Goal: Check status: Check status

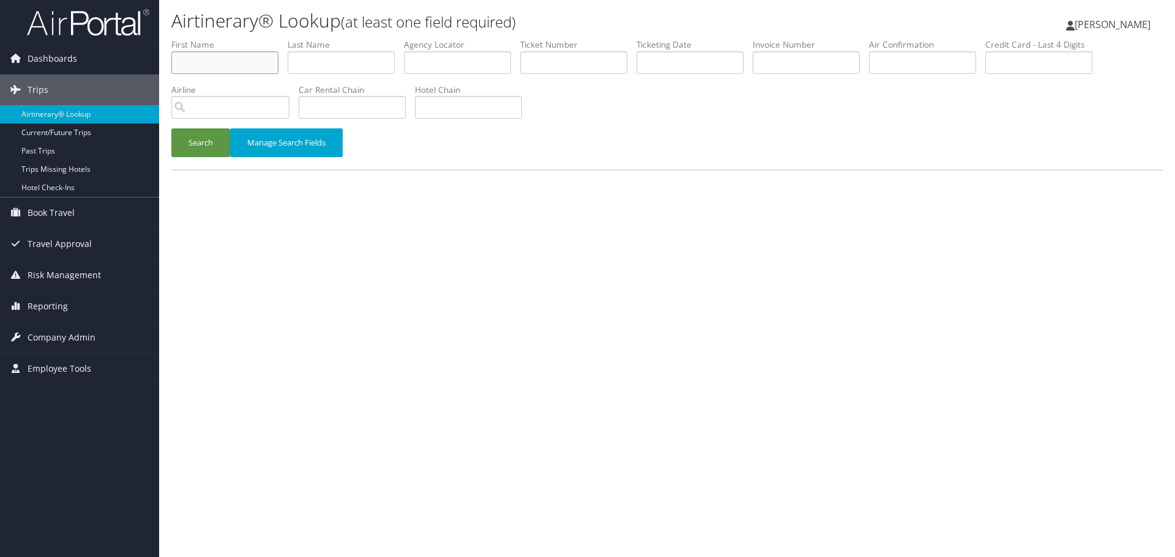
drag, startPoint x: 227, startPoint y: 61, endPoint x: 218, endPoint y: 61, distance: 9.2
click at [228, 61] on input "text" at bounding box center [224, 62] width 107 height 23
paste input "[PERSON_NAME]"
type input "Monica"
click at [330, 59] on input "text" at bounding box center [341, 62] width 107 height 23
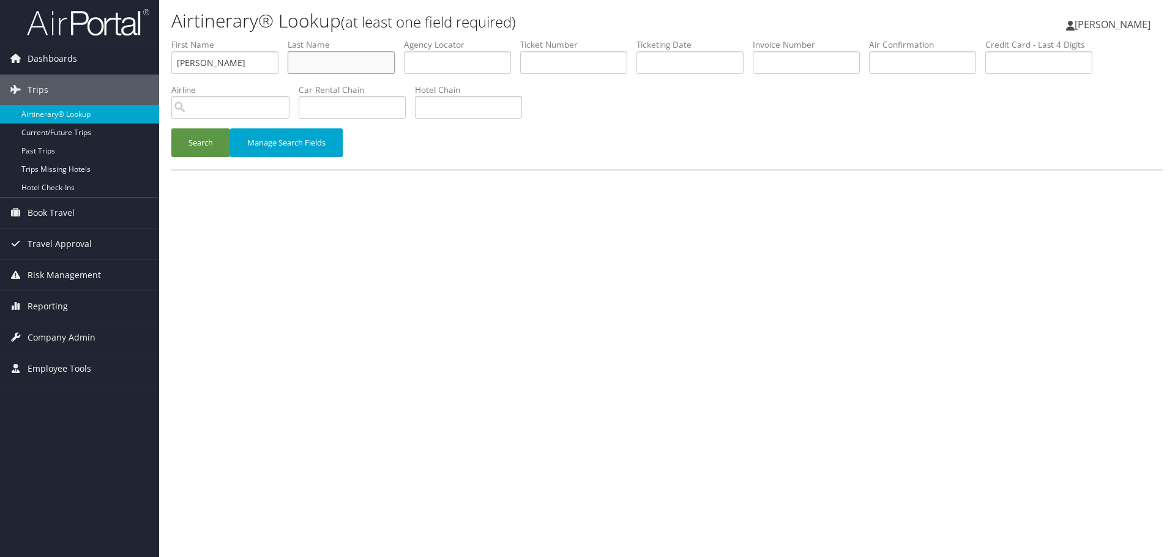
paste input "Skerski"
type input "Skerski"
click at [205, 141] on button "Search" at bounding box center [200, 142] width 59 height 29
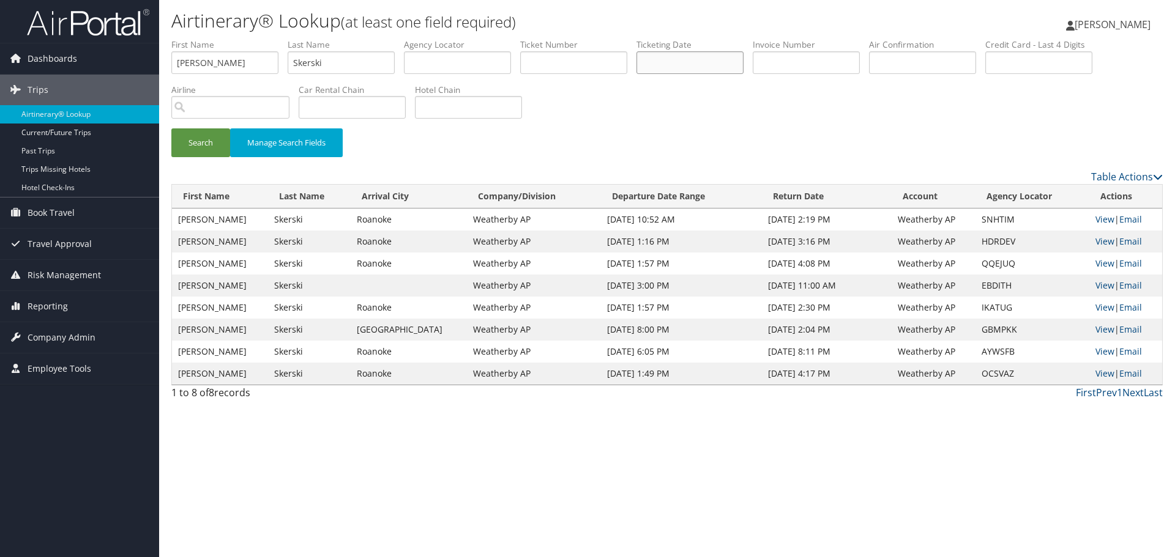
drag, startPoint x: 715, startPoint y: 61, endPoint x: 693, endPoint y: 65, distance: 23.2
click at [715, 61] on input "text" at bounding box center [689, 62] width 107 height 23
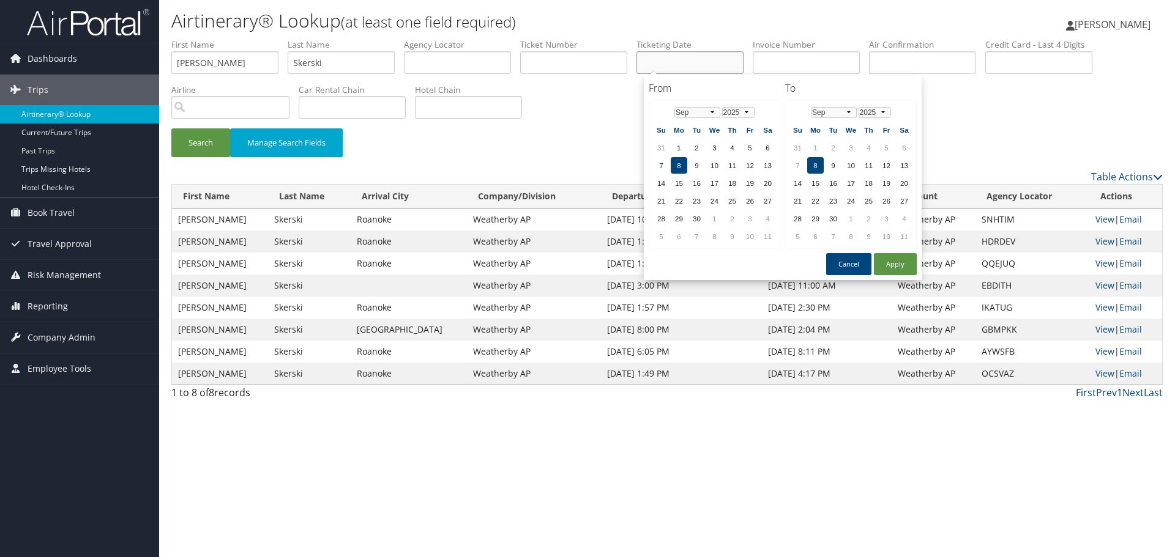
paste input "07/31/2025"
type input "07/31/2025"
click at [202, 147] on button "Search" at bounding box center [200, 142] width 59 height 29
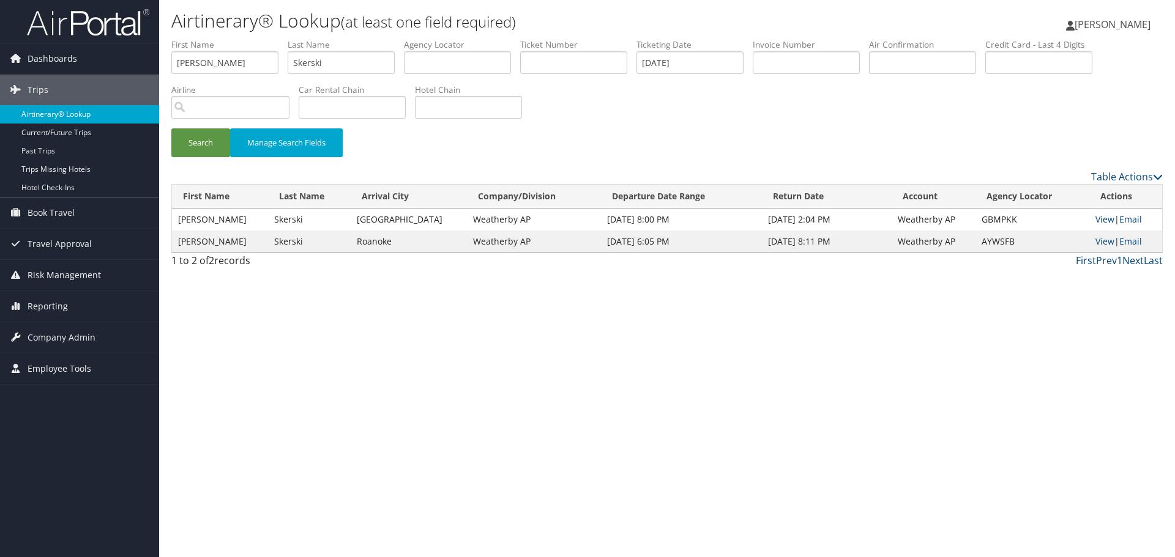
click at [69, 114] on link "Airtinerary® Lookup" at bounding box center [79, 114] width 159 height 18
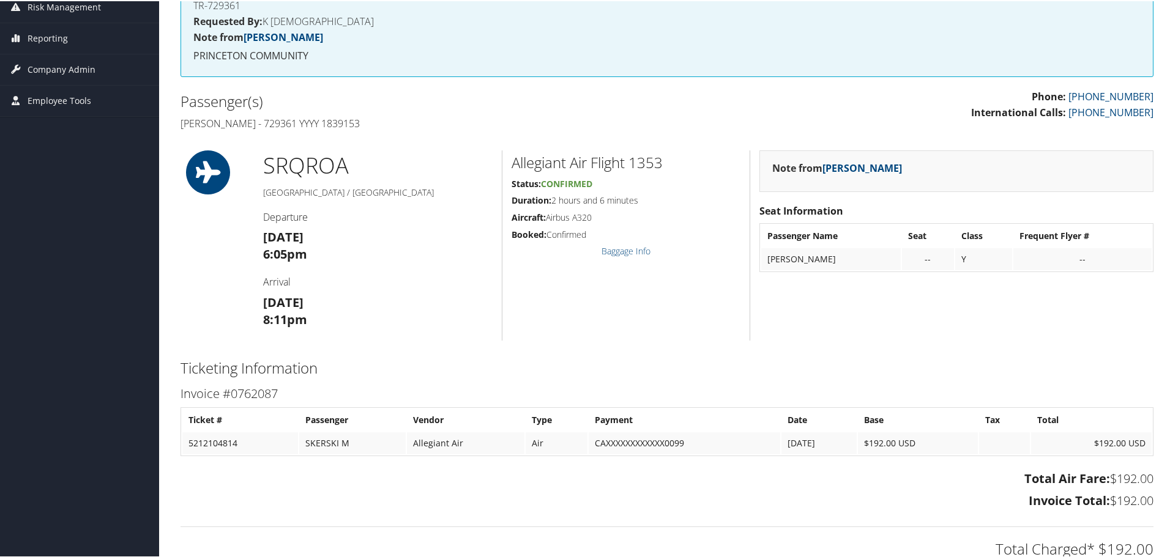
scroll to position [49, 0]
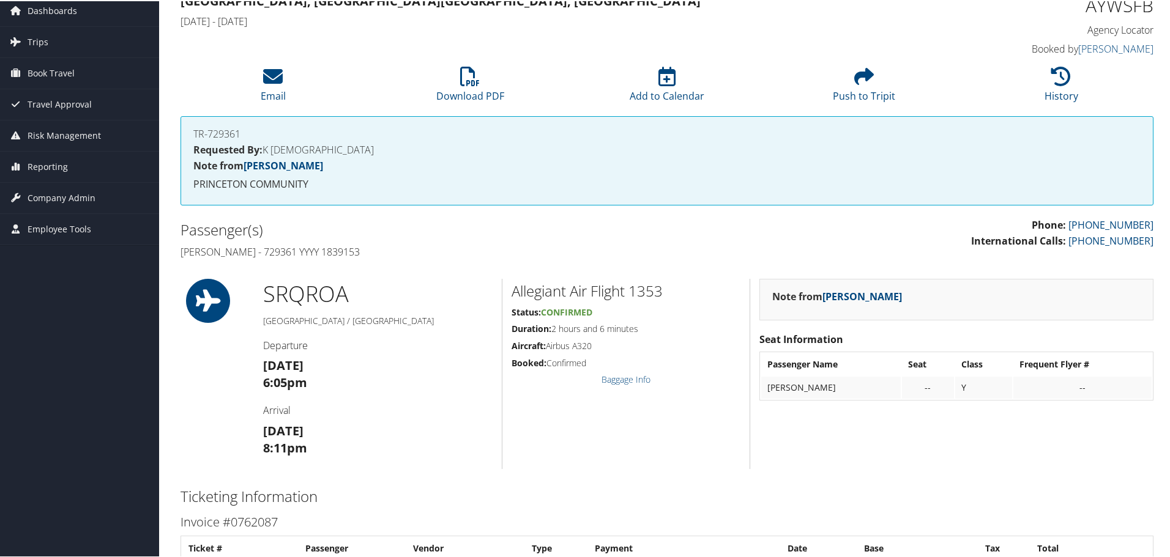
drag, startPoint x: 365, startPoint y: 254, endPoint x: 182, endPoint y: 259, distance: 182.4
click at [182, 259] on div "Passenger(s) Monica Skerski - 729361 YYYY 1839153" at bounding box center [419, 240] width 496 height 46
copy h4 "Monica Skerski - 729361 YYYY 1839153"
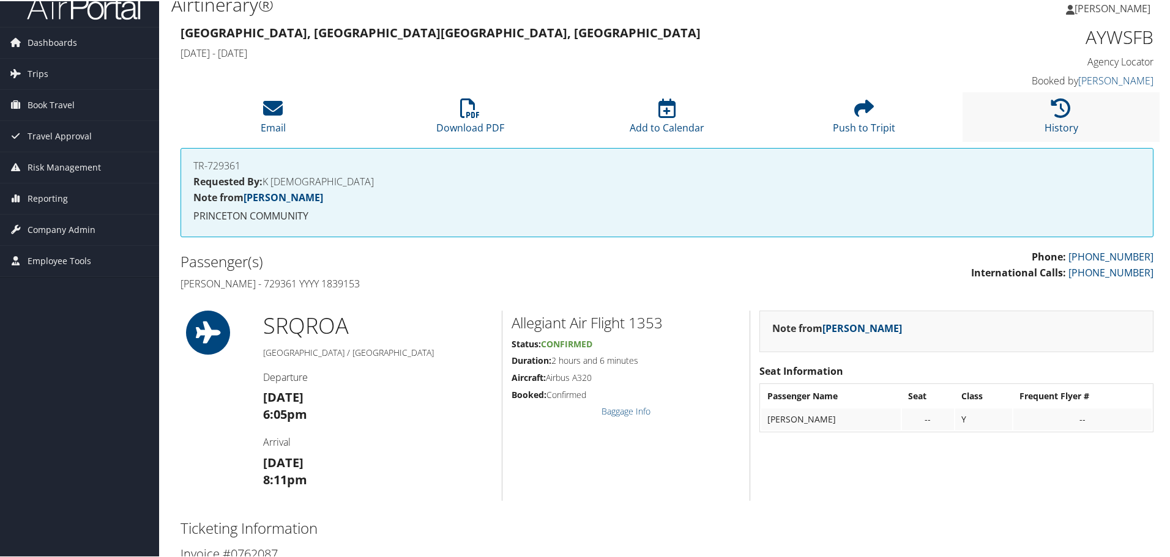
scroll to position [0, 0]
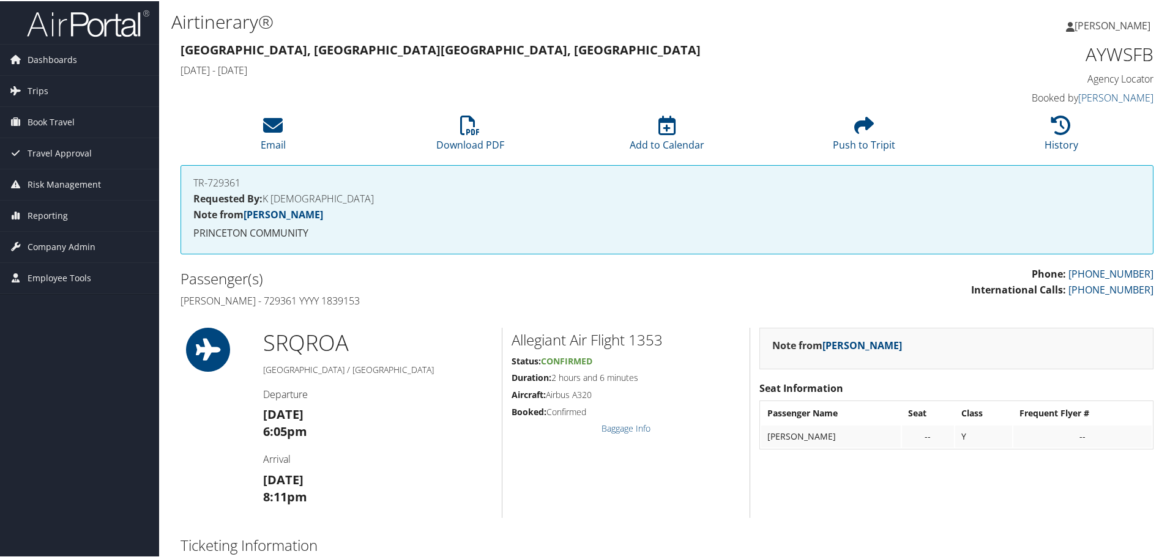
click at [1117, 57] on h1 "AYWSFB" at bounding box center [1038, 53] width 229 height 26
copy h1 "AYWSFB"
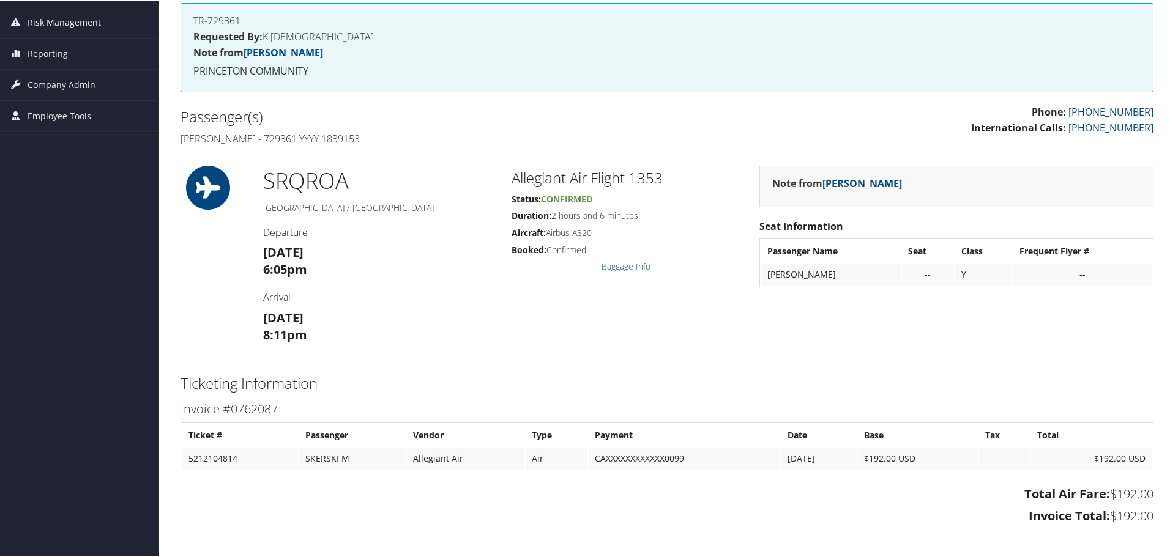
scroll to position [49, 0]
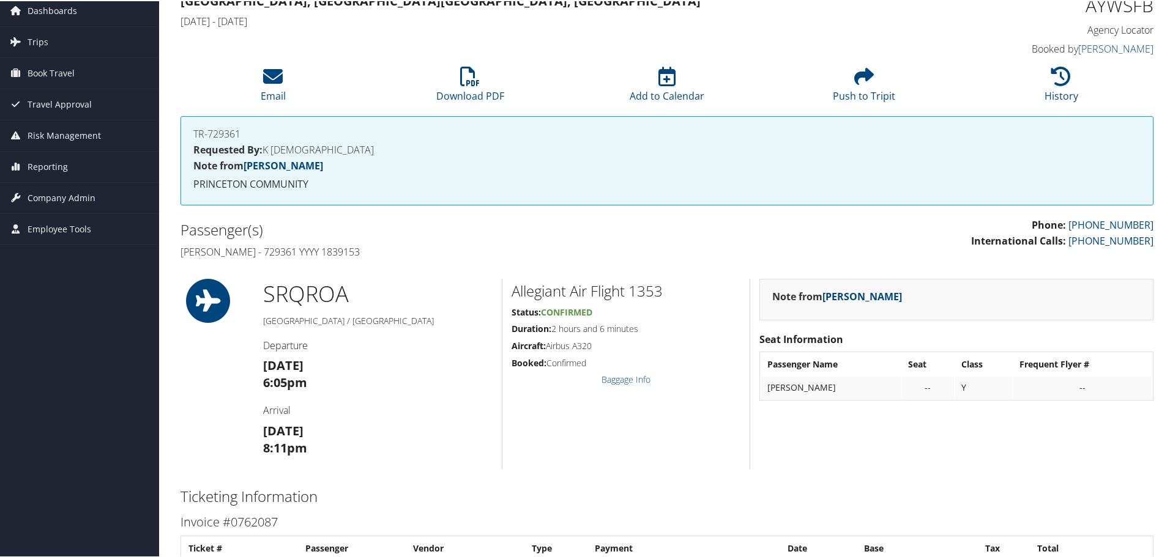
click at [652, 297] on h2 "Allegiant Air Flight 1353" at bounding box center [625, 290] width 229 height 21
copy h2 "1353"
click at [434, 90] on li "Download PDF" at bounding box center [469, 84] width 197 height 50
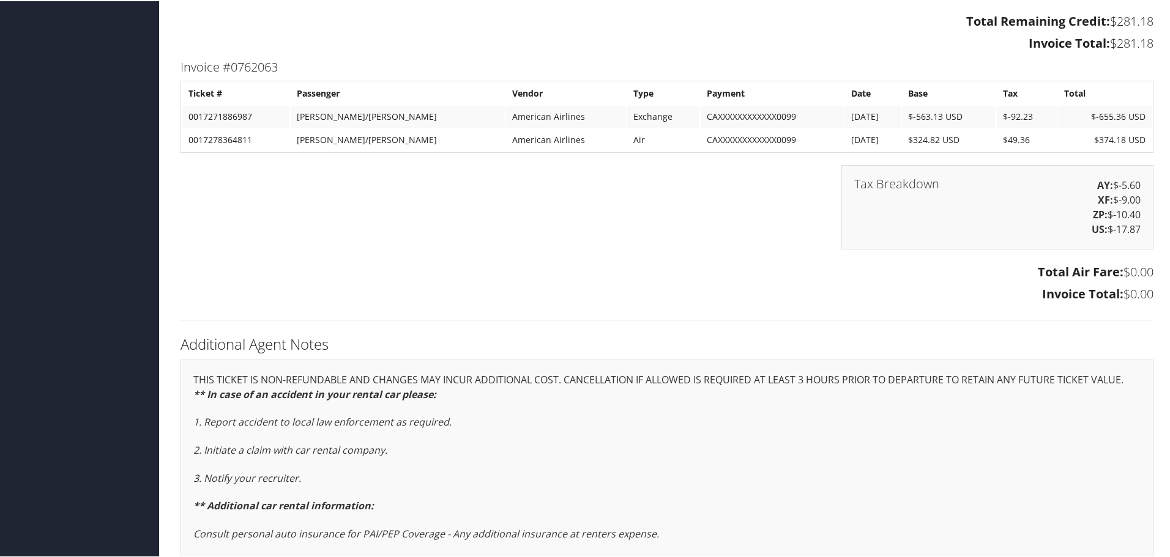
scroll to position [1835, 0]
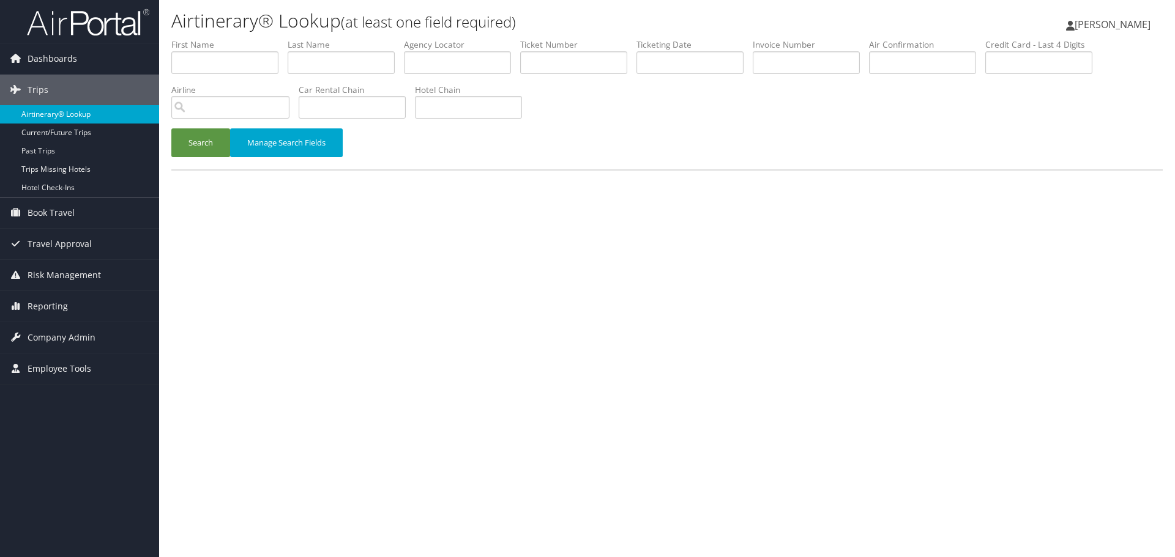
click at [91, 114] on link "Airtinerary® Lookup" at bounding box center [79, 114] width 159 height 18
click at [455, 61] on input "text" at bounding box center [457, 62] width 107 height 23
paste input "LQZIRL"
drag, startPoint x: 199, startPoint y: 151, endPoint x: 152, endPoint y: 174, distance: 53.4
click at [199, 151] on button "Search" at bounding box center [200, 142] width 59 height 29
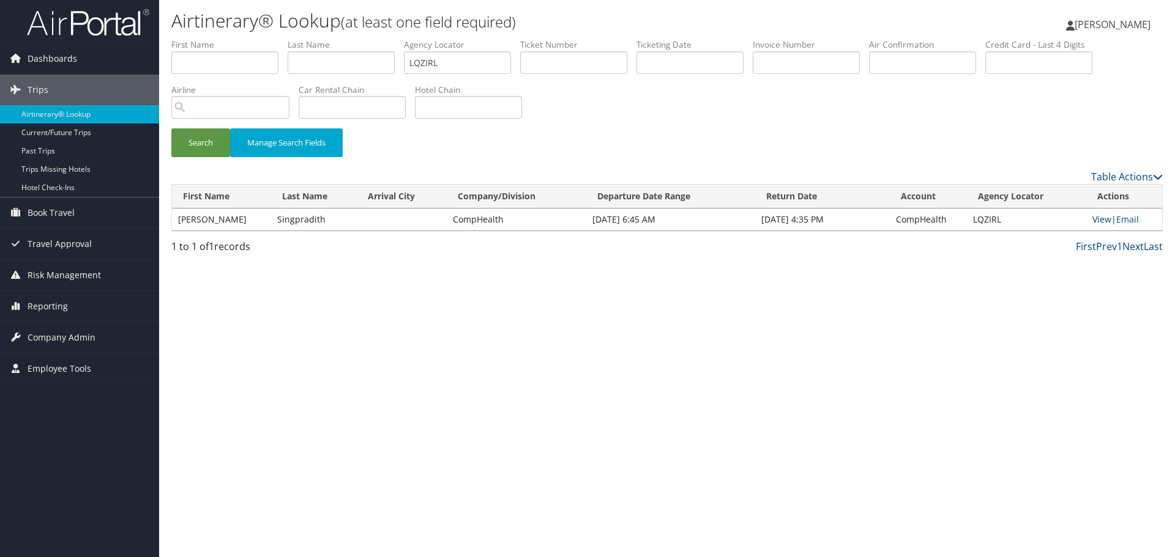
click at [1096, 217] on link "View" at bounding box center [1101, 220] width 19 height 12
click at [452, 53] on input "LQZIRL" at bounding box center [457, 62] width 107 height 23
paste input "UKPLBA"
click at [187, 144] on button "Search" at bounding box center [200, 142] width 59 height 29
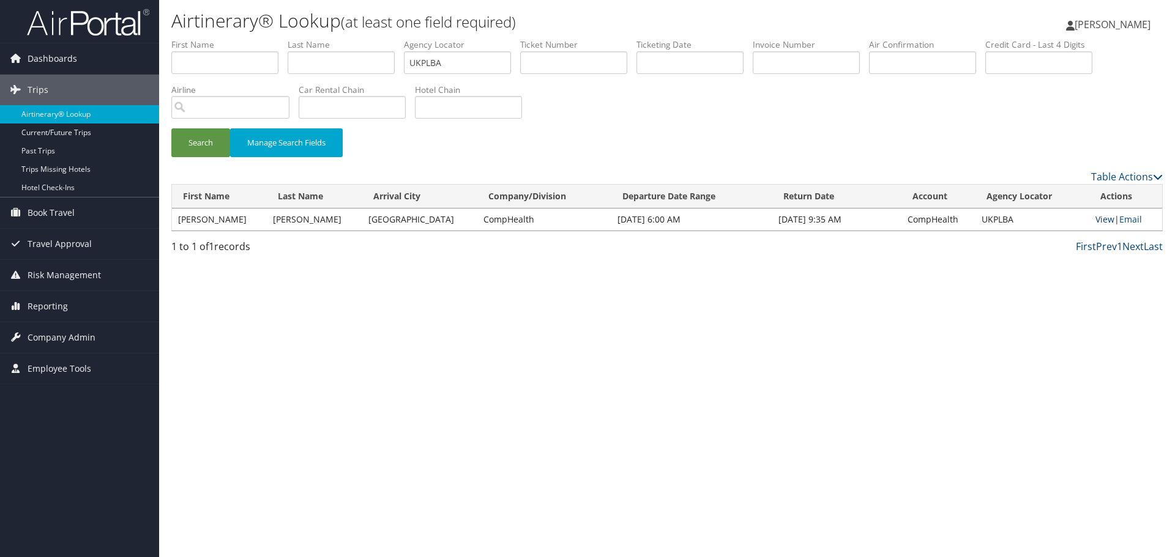
click at [1095, 217] on link "View" at bounding box center [1104, 220] width 19 height 12
click at [446, 57] on input "UKPLBA" at bounding box center [457, 62] width 107 height 23
paste input "HHRPPK"
type input "HHRPPK"
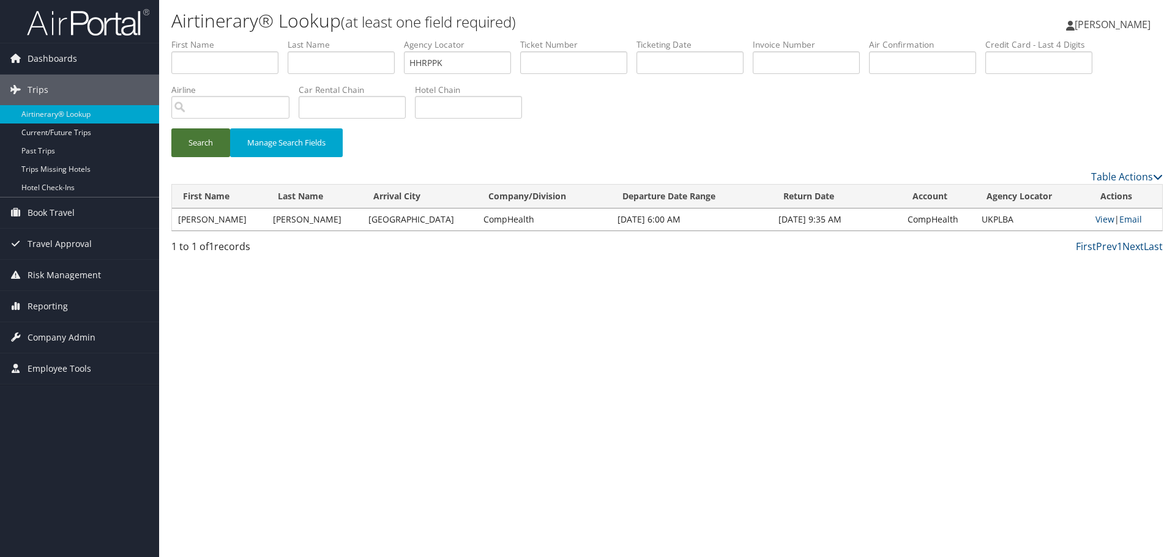
click at [209, 146] on button "Search" at bounding box center [200, 142] width 59 height 29
click at [1095, 218] on link "View" at bounding box center [1102, 220] width 19 height 12
click at [87, 116] on link "Airtinerary® Lookup" at bounding box center [79, 114] width 159 height 18
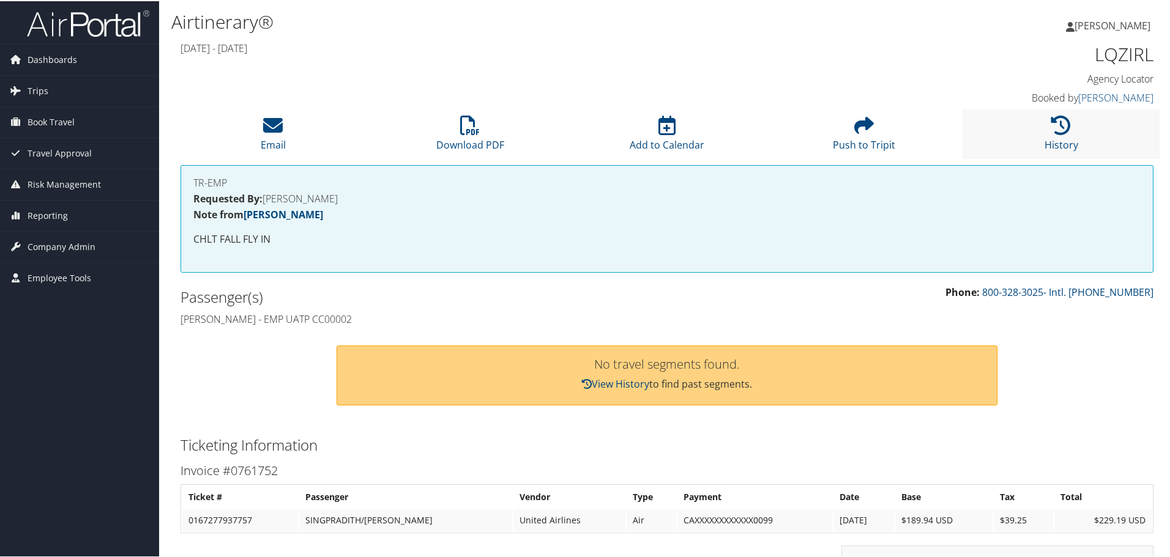
click at [1039, 139] on li "History" at bounding box center [1060, 133] width 197 height 50
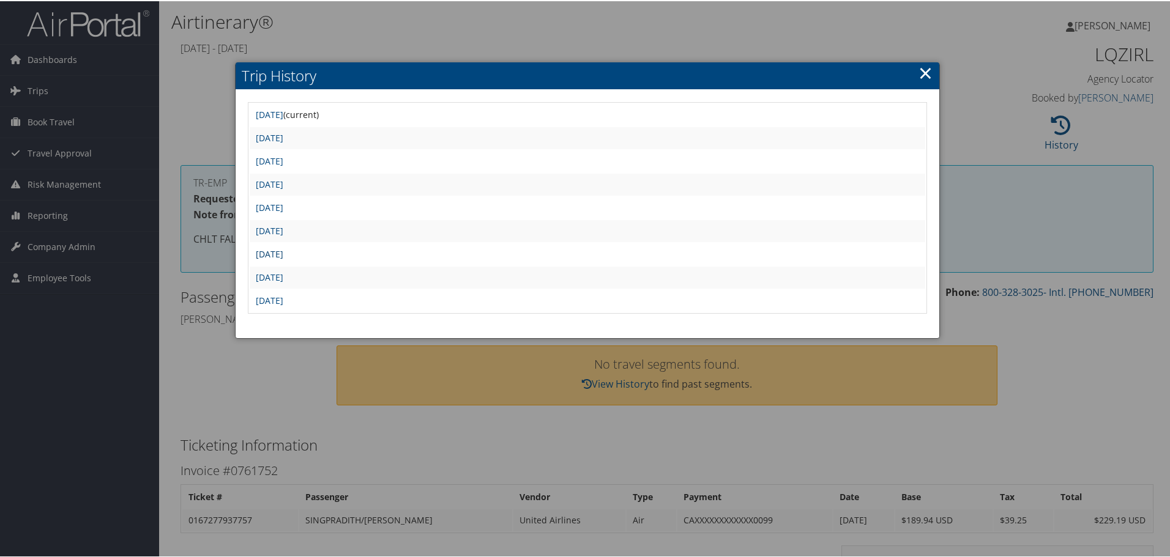
click at [283, 255] on link "[DATE]" at bounding box center [270, 253] width 28 height 12
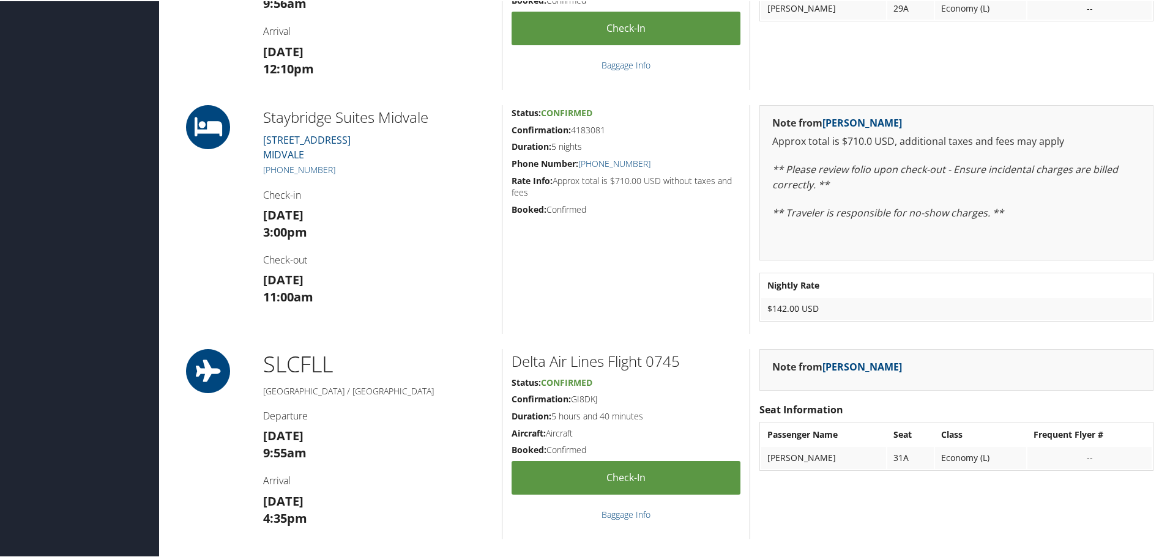
scroll to position [635, 0]
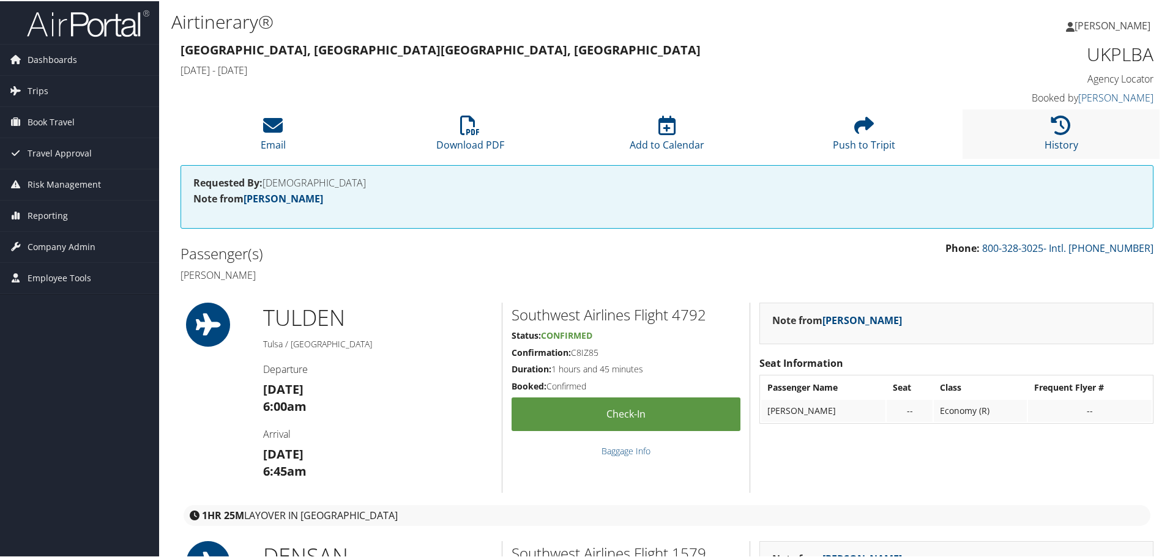
click at [1021, 130] on li "History" at bounding box center [1060, 133] width 197 height 50
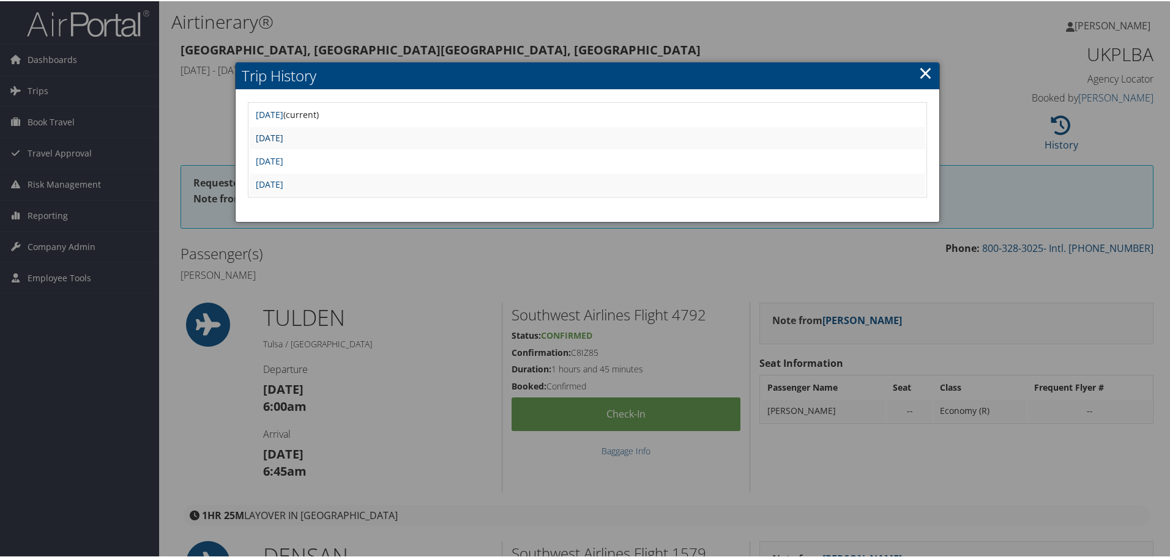
click at [283, 136] on link "Mon Jul 28 02:42:06 MDT 2025" at bounding box center [270, 137] width 28 height 12
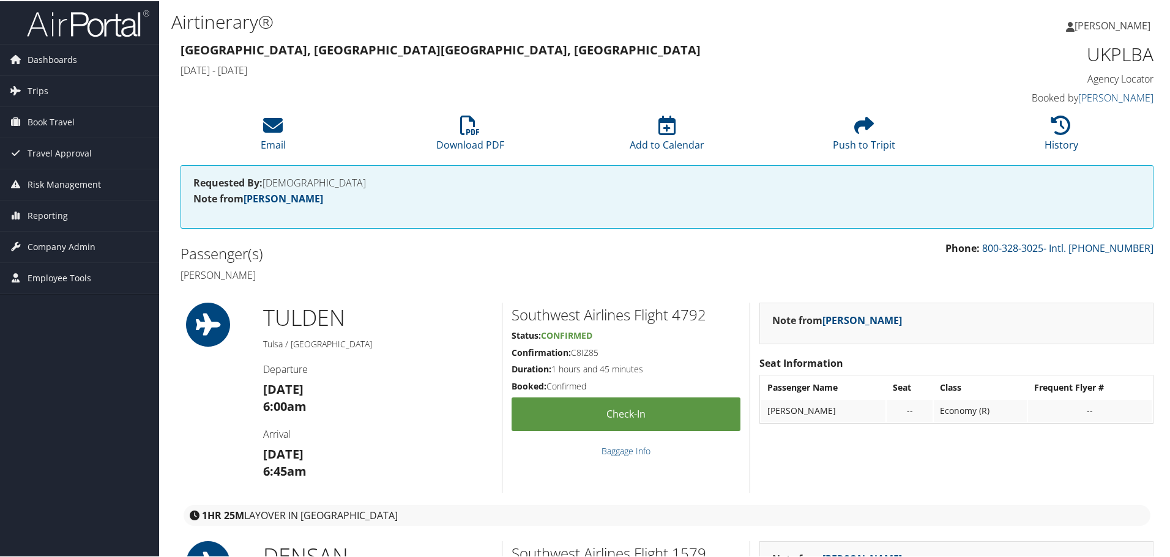
click at [1102, 54] on h1 "UKPLBA" at bounding box center [1038, 53] width 229 height 26
copy h1 "UKPLBA"
click at [466, 123] on icon at bounding box center [470, 124] width 20 height 20
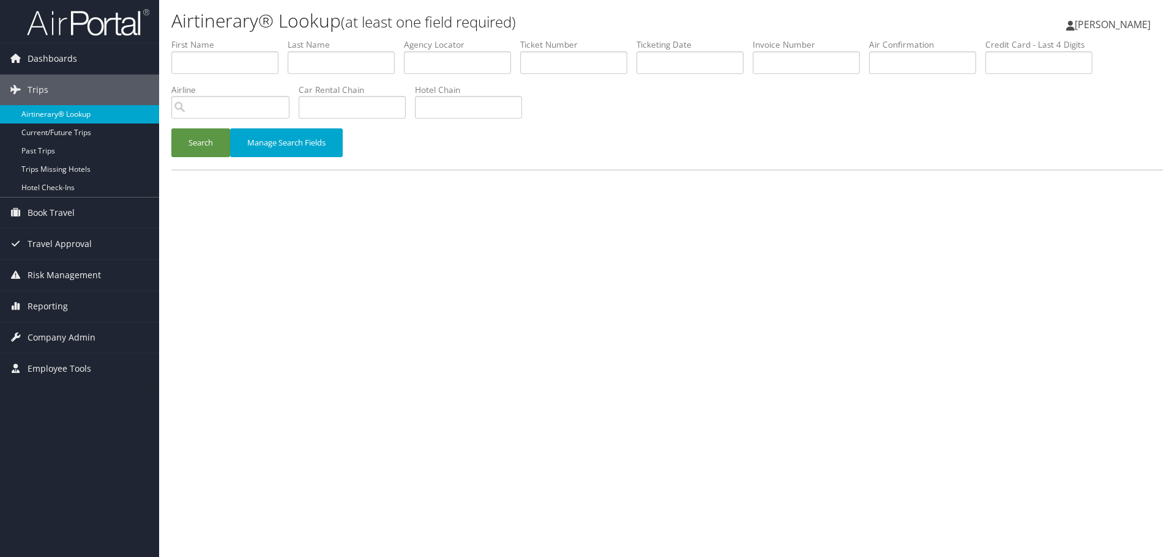
click at [81, 114] on link "Airtinerary® Lookup" at bounding box center [79, 114] width 159 height 18
click at [435, 65] on input "text" at bounding box center [457, 62] width 107 height 23
paste input "NAOHKK"
click at [205, 144] on button "Search" at bounding box center [200, 142] width 59 height 29
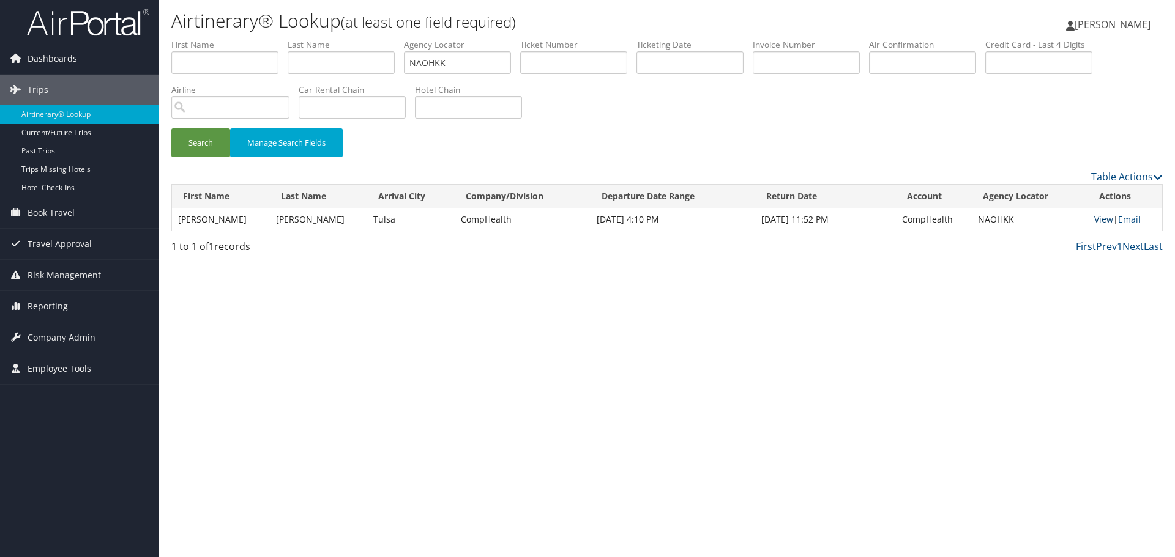
click at [1103, 220] on link "View" at bounding box center [1103, 220] width 19 height 12
click at [437, 59] on input "NAOHKK" at bounding box center [457, 62] width 107 height 23
paste input "OKEABG"
click at [212, 151] on button "Search" at bounding box center [200, 142] width 59 height 29
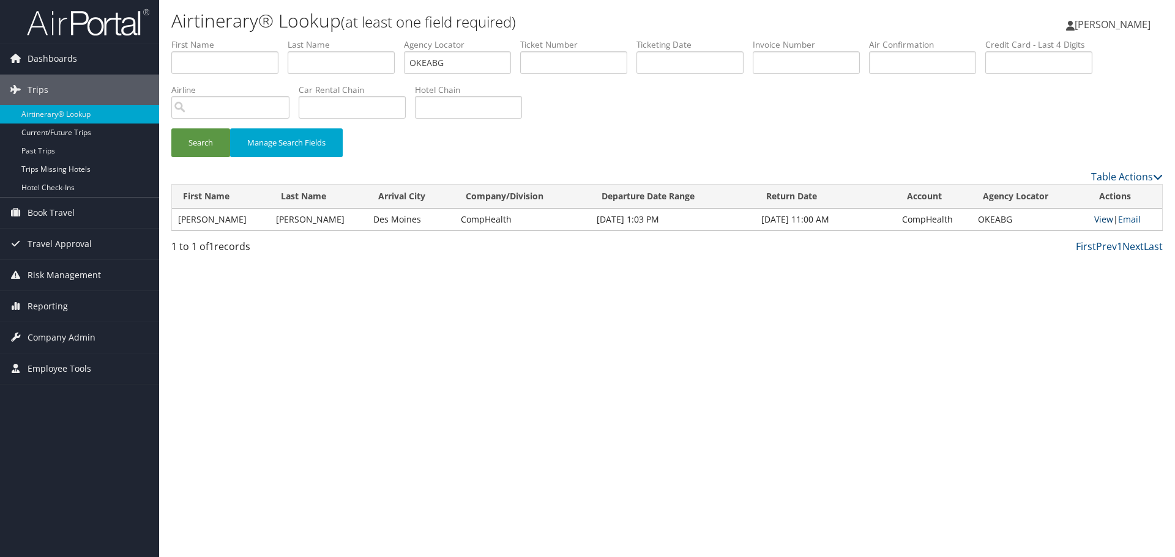
click at [1094, 219] on link "View" at bounding box center [1103, 220] width 19 height 12
click at [435, 59] on input "OKEABG" at bounding box center [457, 62] width 107 height 23
paste input "IMJCGU"
type input "IMJCGU"
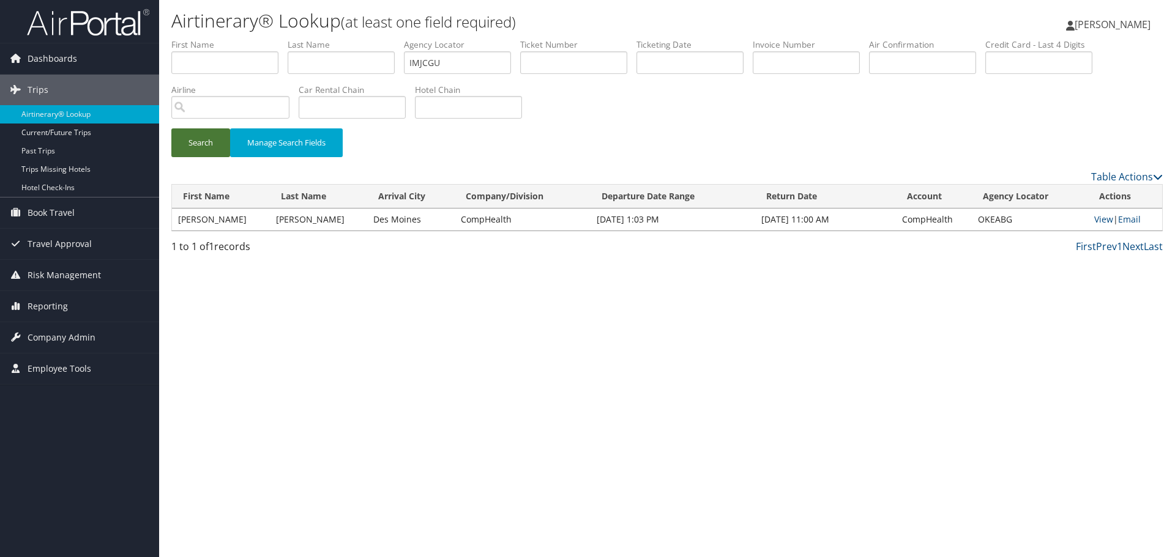
click at [204, 149] on button "Search" at bounding box center [200, 142] width 59 height 29
click at [1094, 221] on link "View" at bounding box center [1103, 220] width 19 height 12
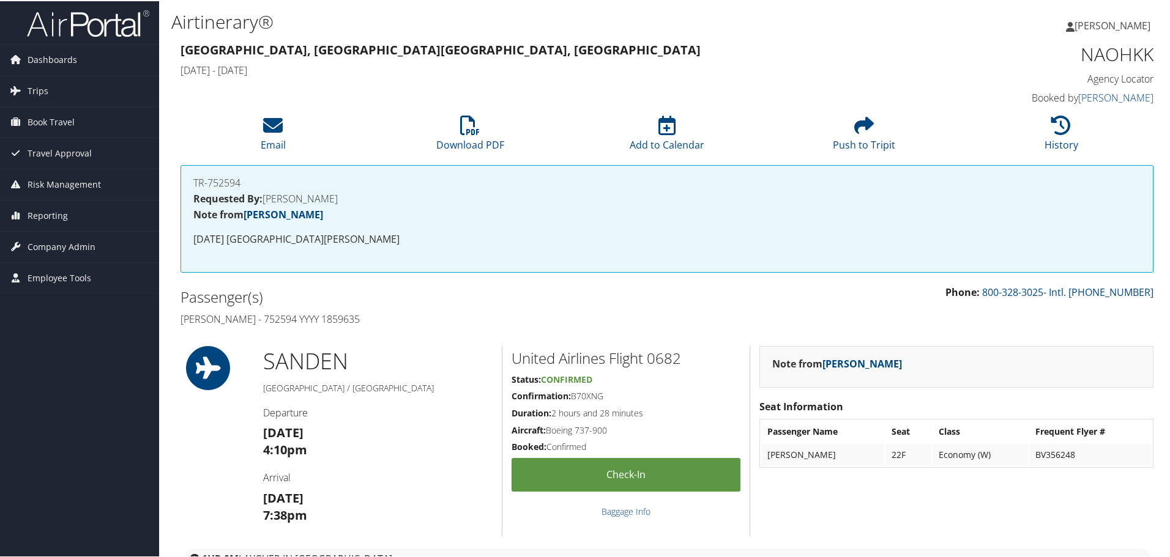
click at [1106, 56] on h1 "NAOHKK" at bounding box center [1038, 53] width 229 height 26
copy h1 "NAOHKK"
drag, startPoint x: 349, startPoint y: 319, endPoint x: 179, endPoint y: 323, distance: 170.7
click at [179, 323] on div "Passenger(s) [PERSON_NAME] - 753934 YYYY 1834154" at bounding box center [419, 307] width 496 height 46
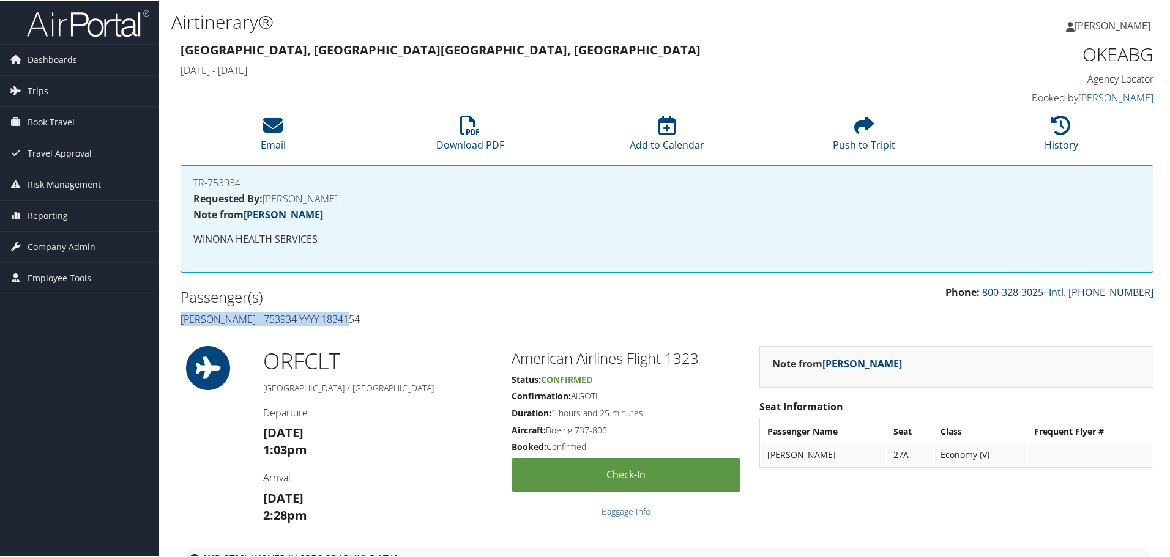
copy h4 "Eric Simons - 753934 YYYY 1834154"
click at [1102, 48] on h1 "OKEABG" at bounding box center [1038, 53] width 229 height 26
copy h1 "OKEABG"
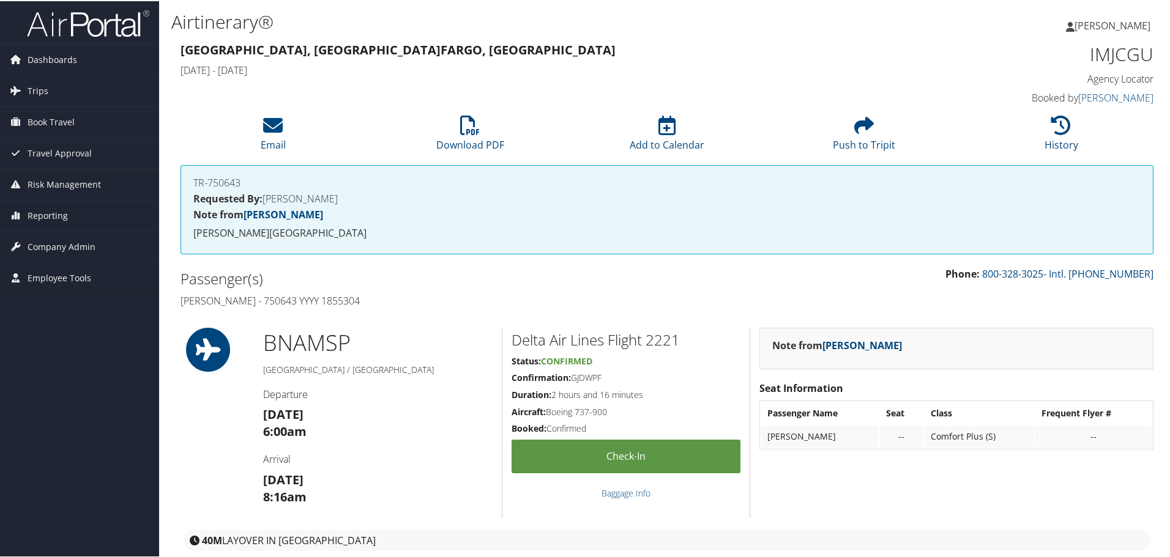
click at [1123, 56] on h1 "IMJCGU" at bounding box center [1038, 53] width 229 height 26
copy h1 "IMJCGU"
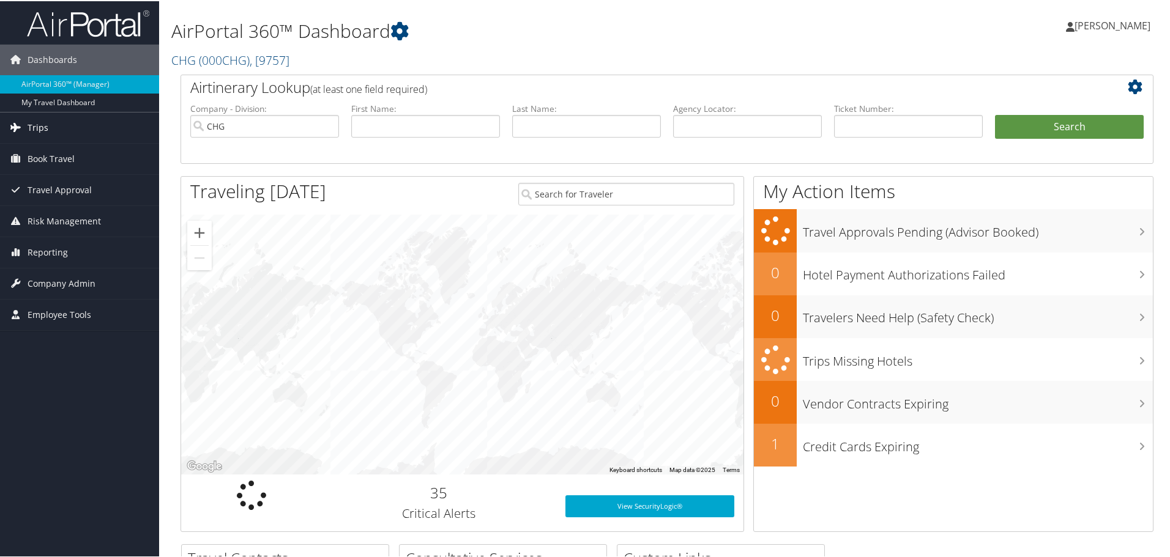
click at [50, 132] on link "Trips" at bounding box center [79, 126] width 159 height 31
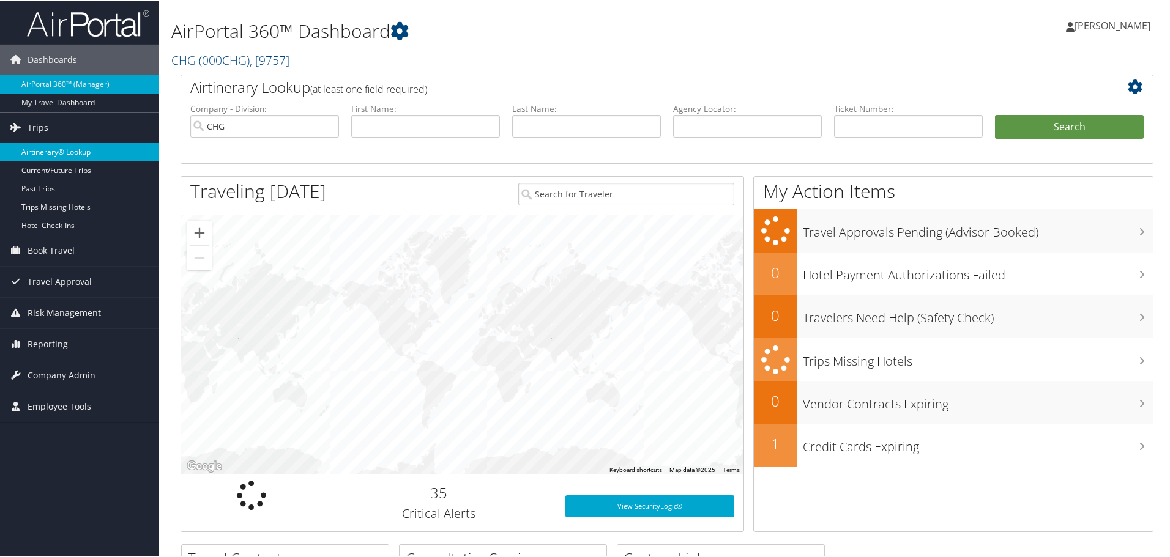
click at [52, 151] on link "Airtinerary® Lookup" at bounding box center [79, 151] width 159 height 18
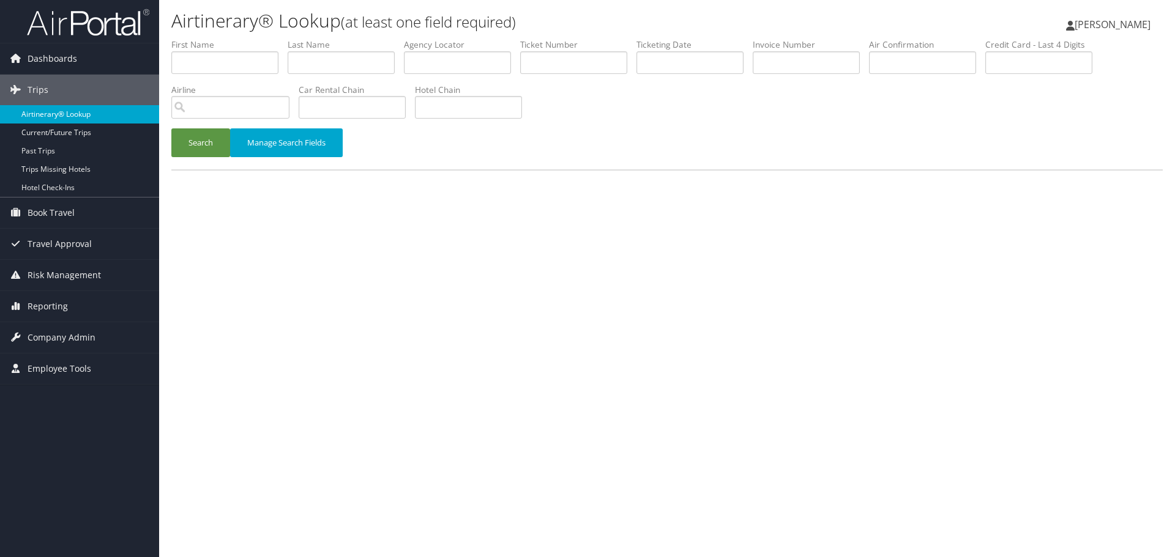
click at [84, 114] on link "Airtinerary® Lookup" at bounding box center [79, 114] width 159 height 18
click at [350, 65] on input "text" at bounding box center [341, 62] width 107 height 23
paste input "[PERSON_NAME]"
type input "[PERSON_NAME]"
click at [705, 61] on input "text" at bounding box center [689, 62] width 107 height 23
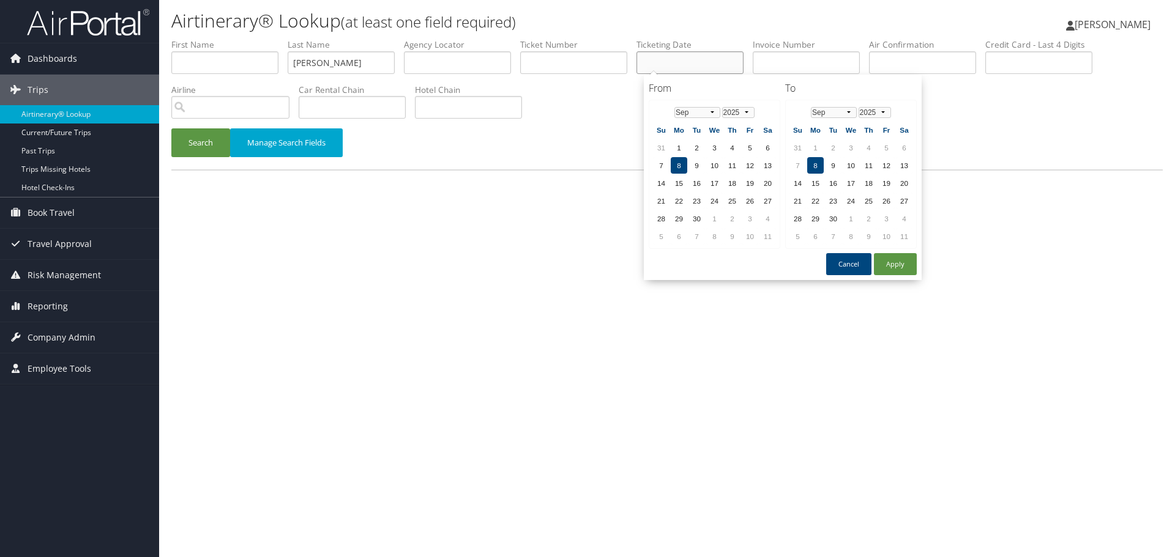
paste input "08/05/2025"
type input "08/05/2025"
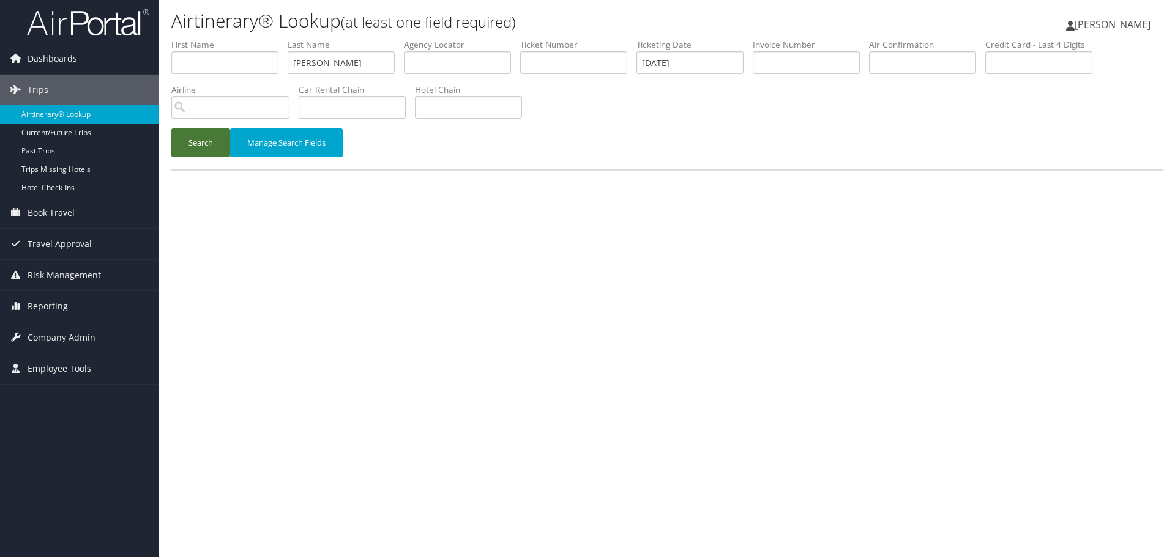
click at [191, 146] on button "Search" at bounding box center [200, 142] width 59 height 29
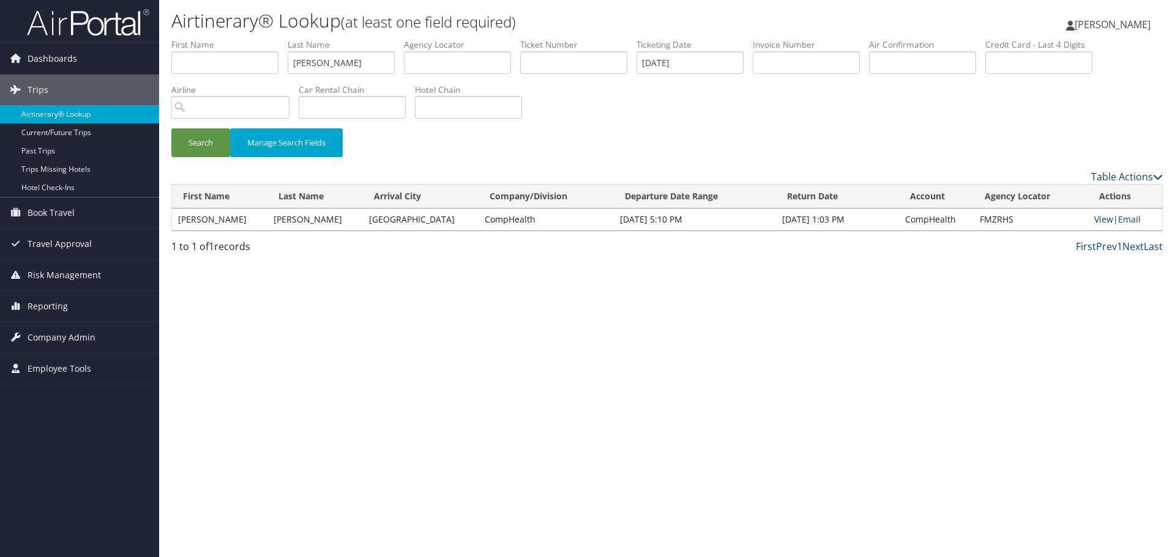
click at [1094, 220] on link "View" at bounding box center [1103, 220] width 19 height 12
click at [102, 119] on link "Airtinerary® Lookup" at bounding box center [79, 114] width 159 height 18
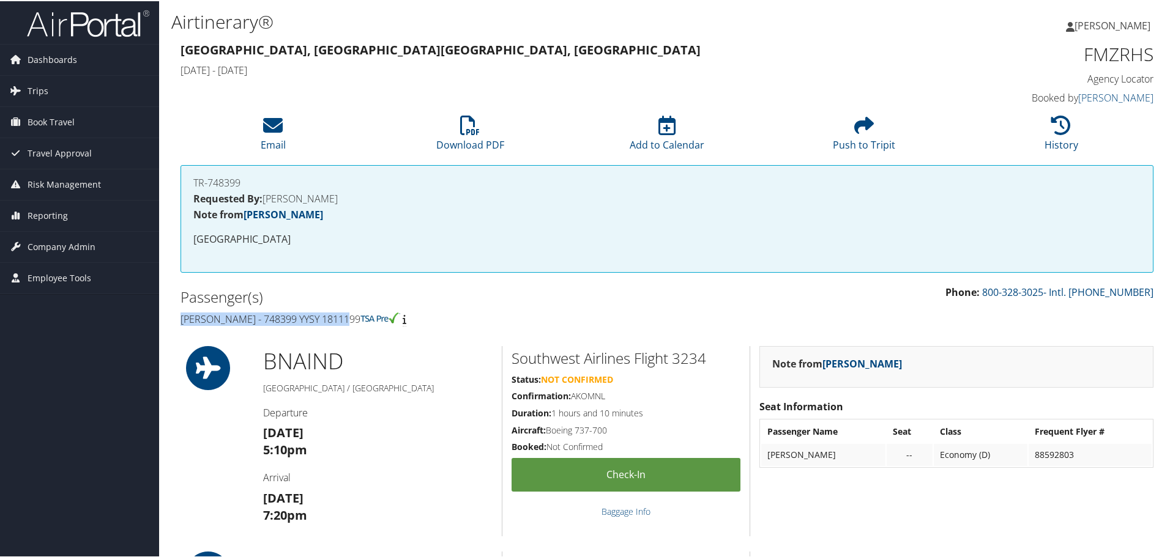
drag, startPoint x: 340, startPoint y: 321, endPoint x: 182, endPoint y: 326, distance: 157.9
click at [182, 326] on div "Passenger(s) Karl Sillay - 748399 YYSY 1811199" at bounding box center [419, 307] width 496 height 46
copy h4 "[PERSON_NAME] - 748399 YYSY 1811199"
click at [1112, 56] on h1 "FMZRHS" at bounding box center [1038, 53] width 229 height 26
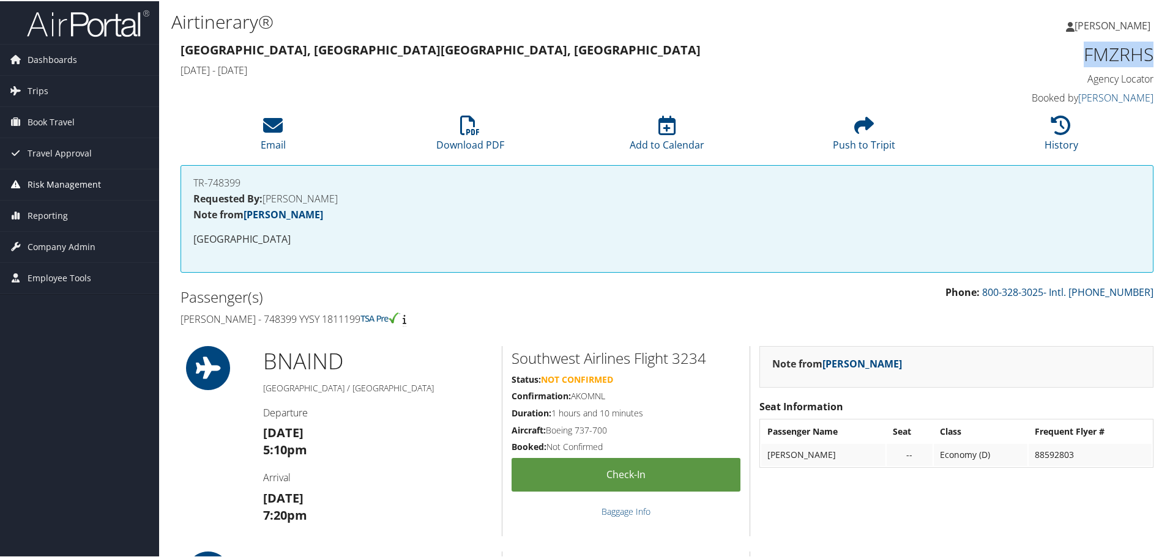
copy h1 "FMZRHS"
click at [1052, 121] on icon at bounding box center [1061, 124] width 20 height 20
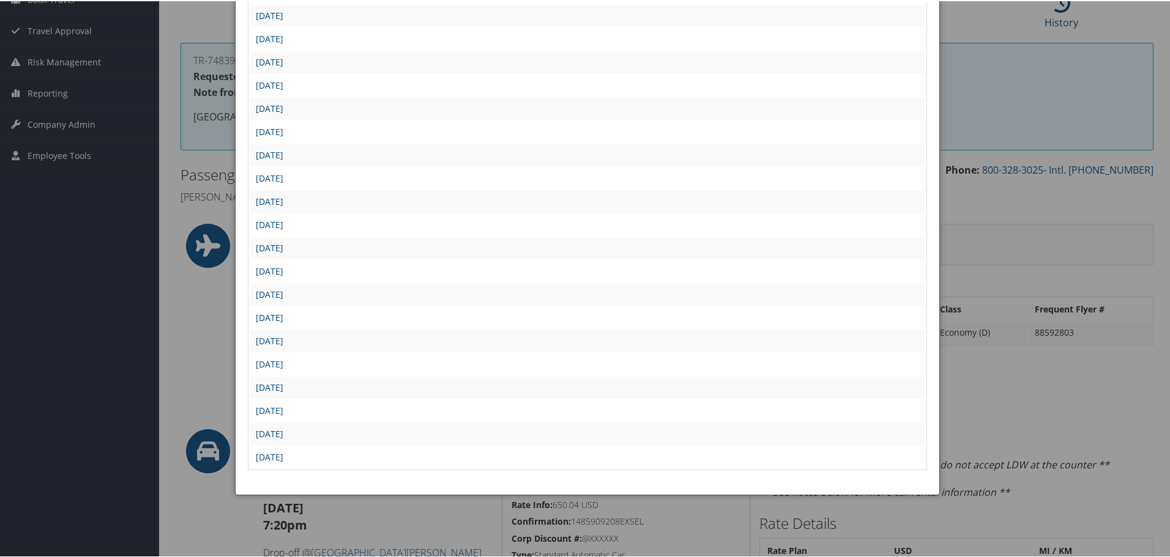
scroll to position [245, 0]
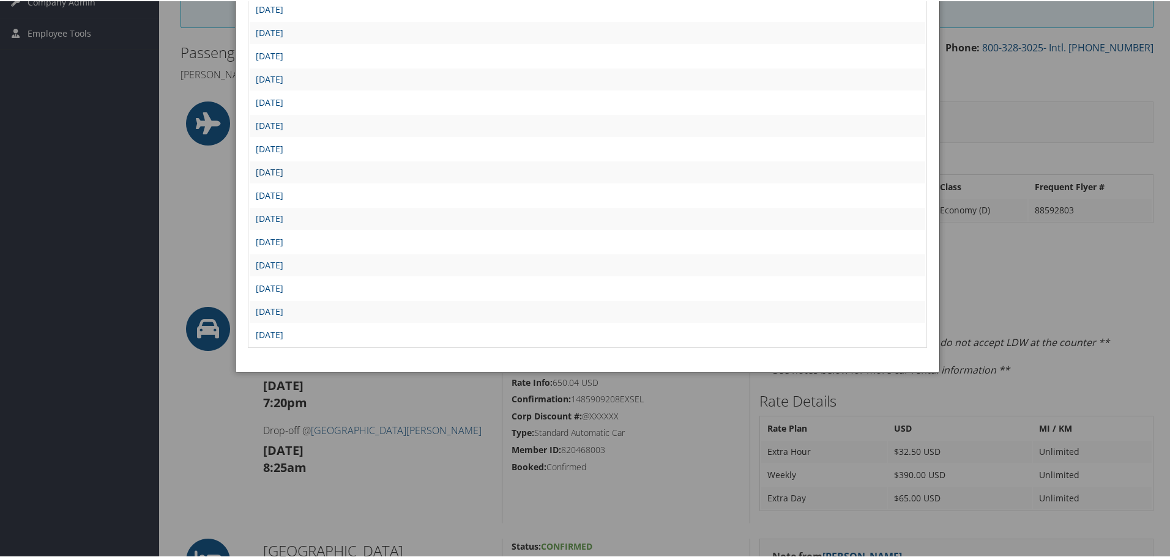
click at [283, 171] on link "Tue Aug 5 14:40:12 MDT 2025" at bounding box center [270, 171] width 28 height 12
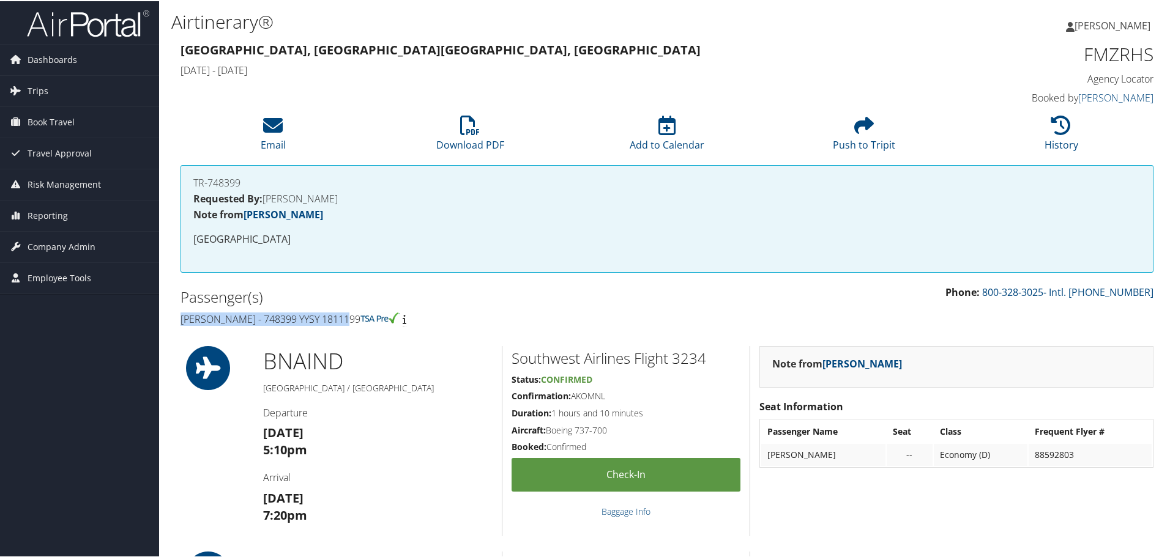
drag, startPoint x: 340, startPoint y: 321, endPoint x: 171, endPoint y: 324, distance: 168.9
copy h4 "[PERSON_NAME] - 748399 YYSY 1811199"
click at [1101, 59] on h1 "FMZRHS" at bounding box center [1038, 53] width 229 height 26
click at [1101, 58] on h1 "FMZRHS" at bounding box center [1038, 53] width 229 height 26
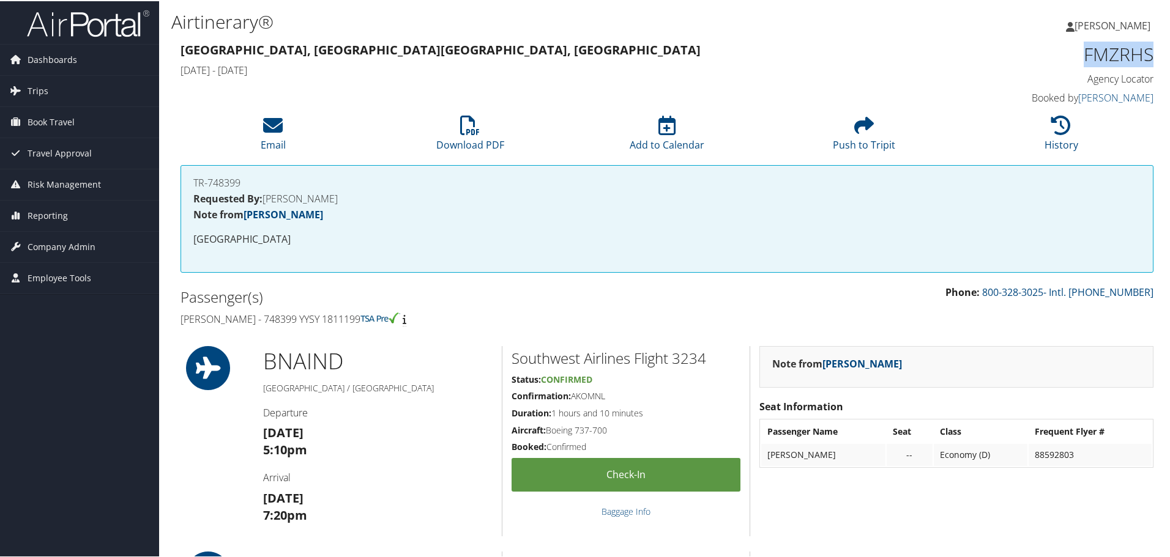
copy h1 "FMZRHS"
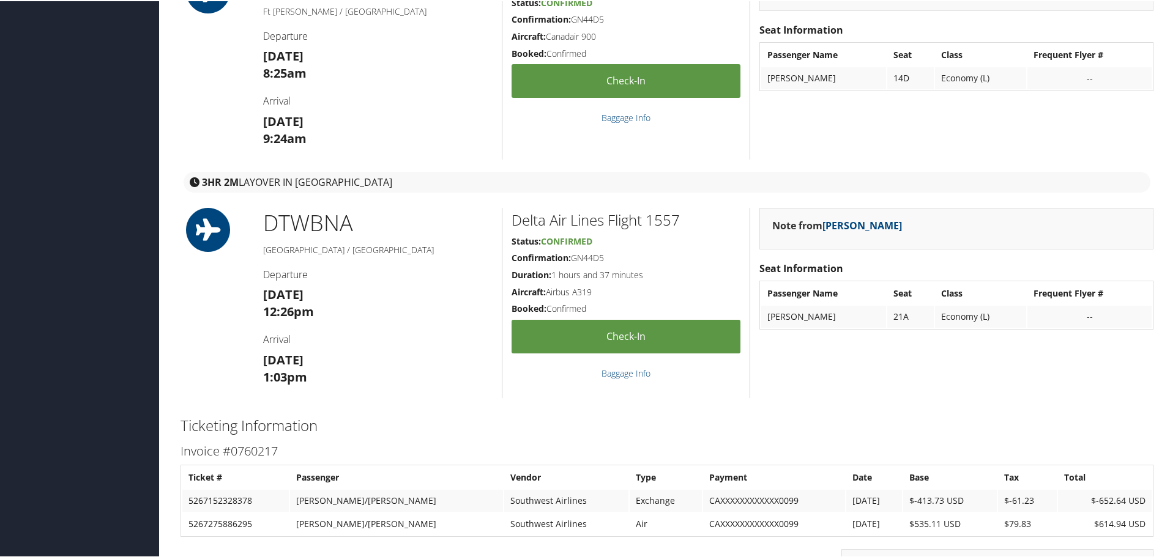
scroll to position [979, 0]
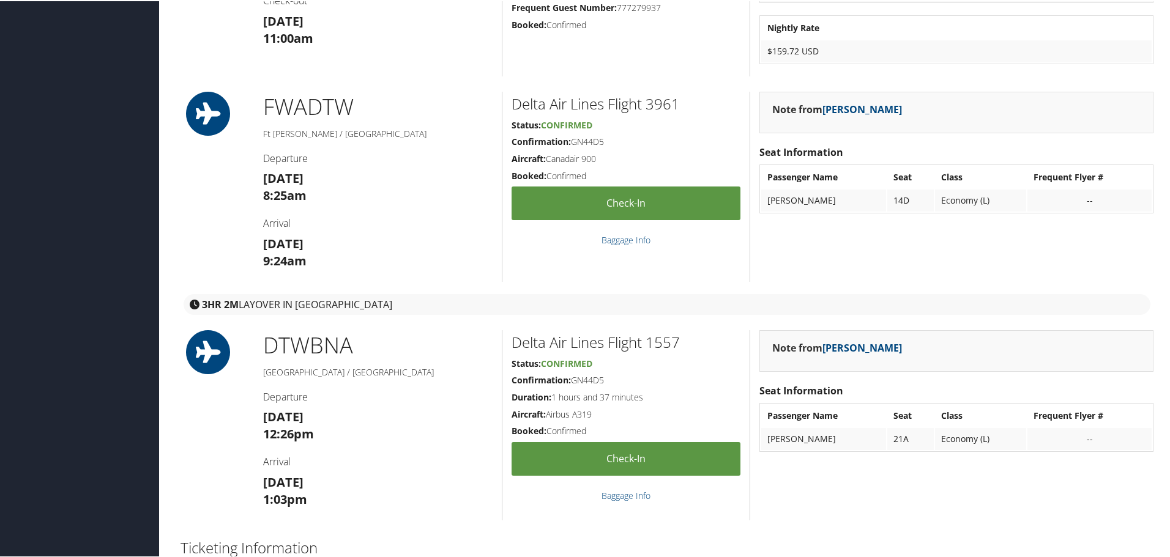
click at [667, 98] on h2 "Delta Air Lines Flight 3961" at bounding box center [625, 102] width 229 height 21
copy h2 "3961"
click at [677, 340] on h2 "Delta Air Lines Flight 1557" at bounding box center [625, 341] width 229 height 21
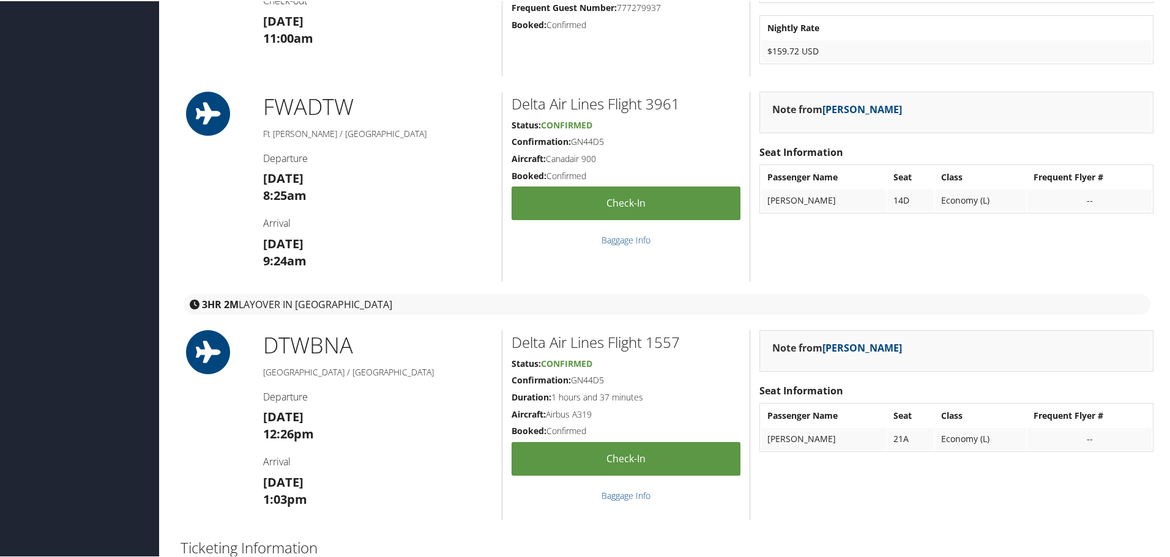
click at [668, 343] on h2 "Delta Air Lines Flight 1557" at bounding box center [625, 341] width 229 height 21
copy h2 "1557"
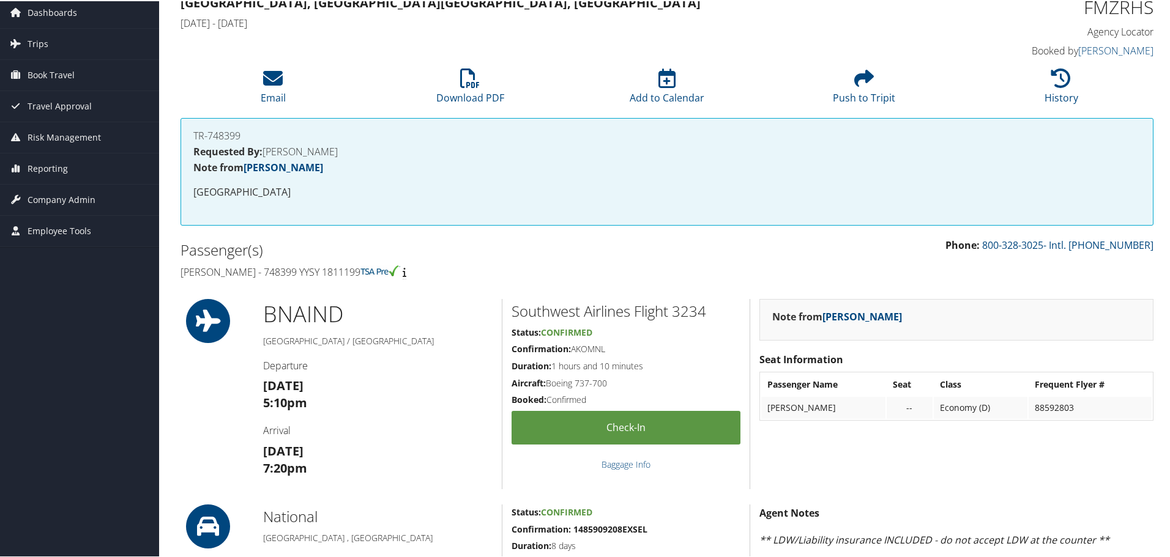
scroll to position [0, 0]
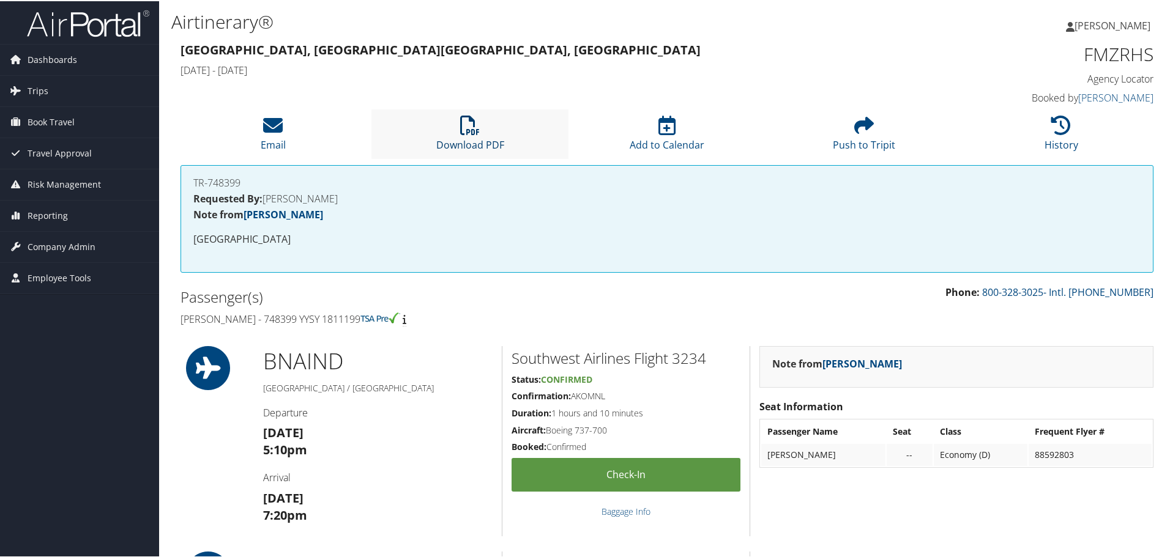
click at [468, 134] on icon at bounding box center [470, 124] width 20 height 20
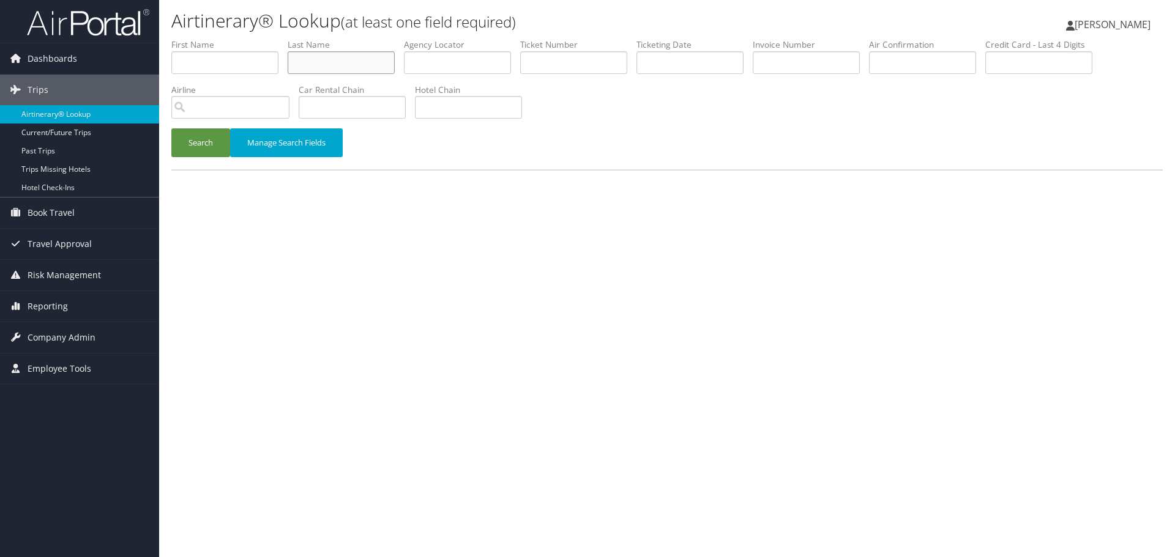
click at [332, 62] on input "text" at bounding box center [341, 62] width 107 height 23
paste input "[PERSON_NAME]"
type input "[PERSON_NAME]"
click at [686, 56] on input "text" at bounding box center [689, 62] width 107 height 23
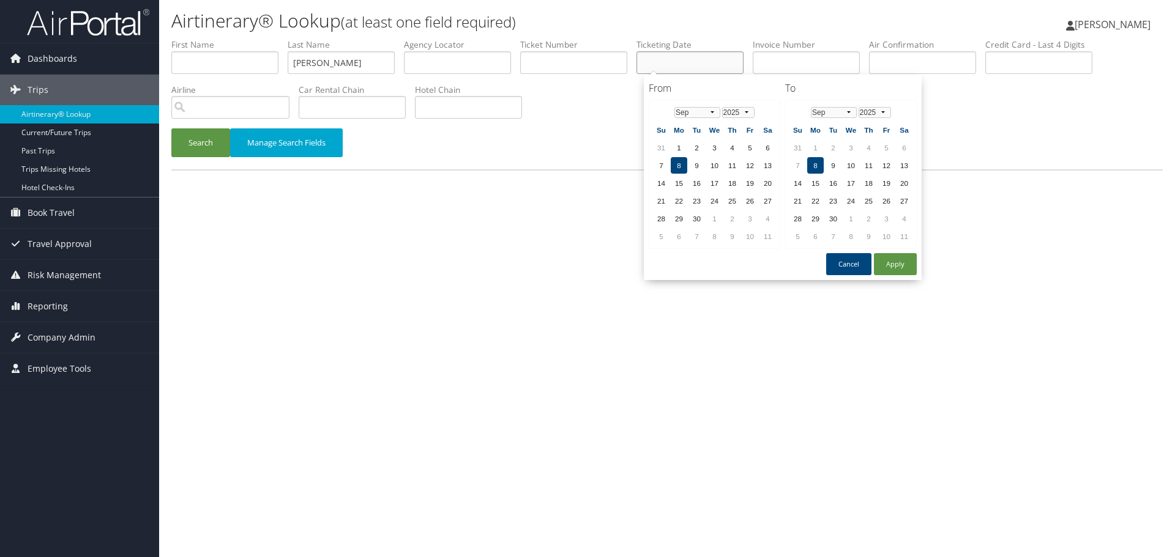
paste input "[DATE]"
type input "08/08/2025"
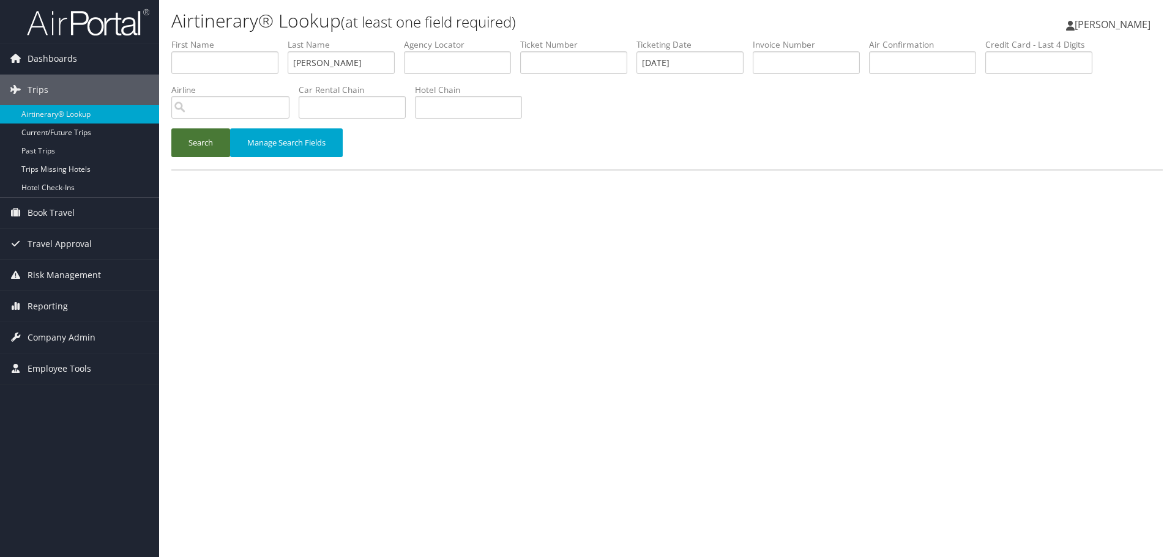
click at [202, 151] on button "Search" at bounding box center [200, 142] width 59 height 29
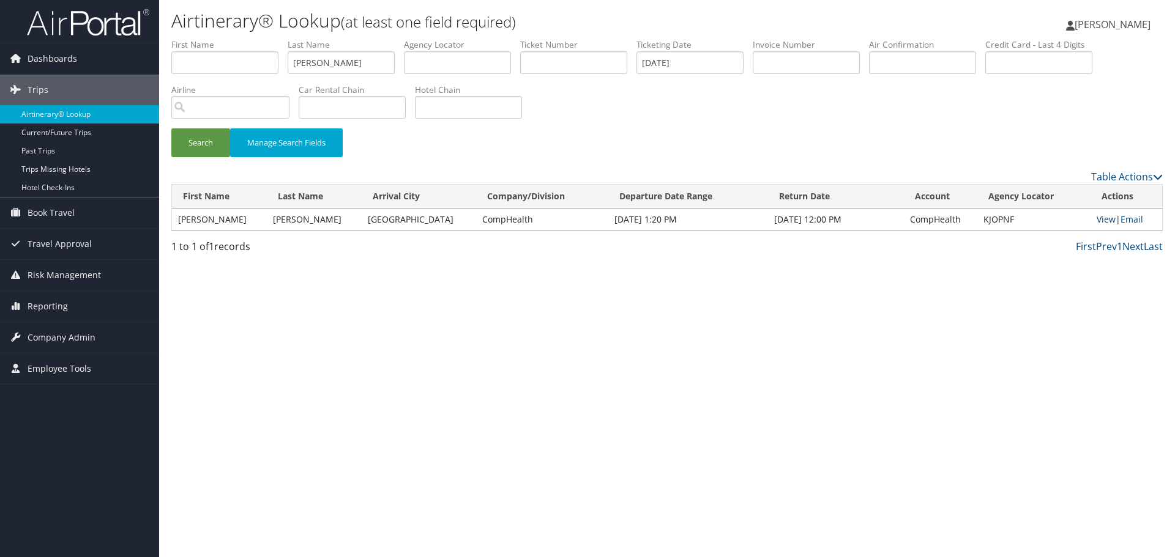
click at [1098, 220] on link "View" at bounding box center [1105, 220] width 19 height 12
click at [85, 121] on link "Airtinerary® Lookup" at bounding box center [79, 114] width 159 height 18
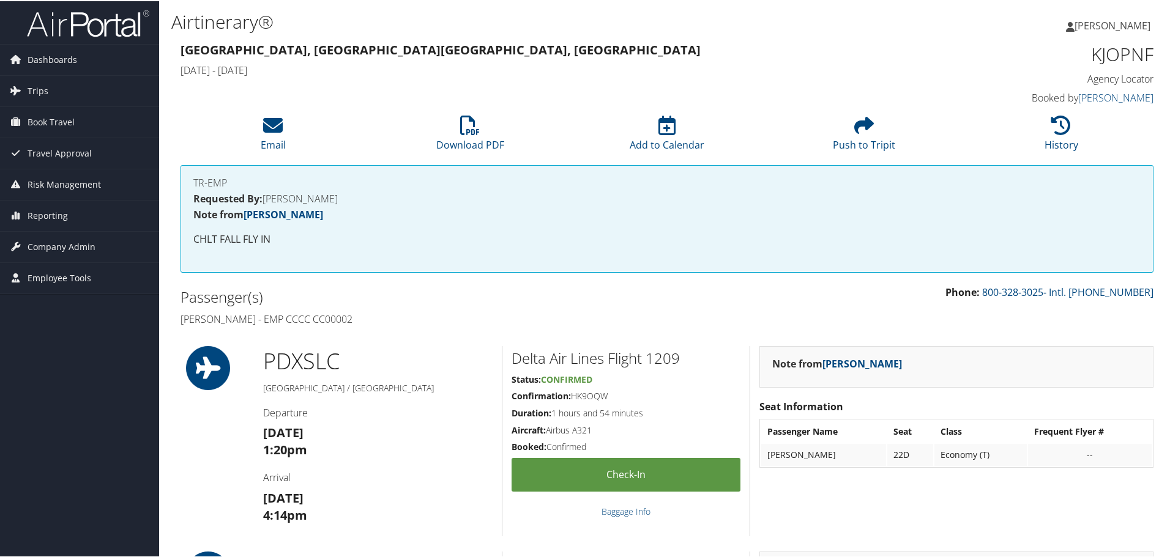
drag, startPoint x: 360, startPoint y: 320, endPoint x: 322, endPoint y: 320, distance: 37.9
click at [322, 320] on h4 "Margaret Shupe - EMP CCCC CC00002" at bounding box center [418, 317] width 477 height 13
copy h4 "CC00002"
click at [1106, 58] on h1 "KJOPNF" at bounding box center [1038, 53] width 229 height 26
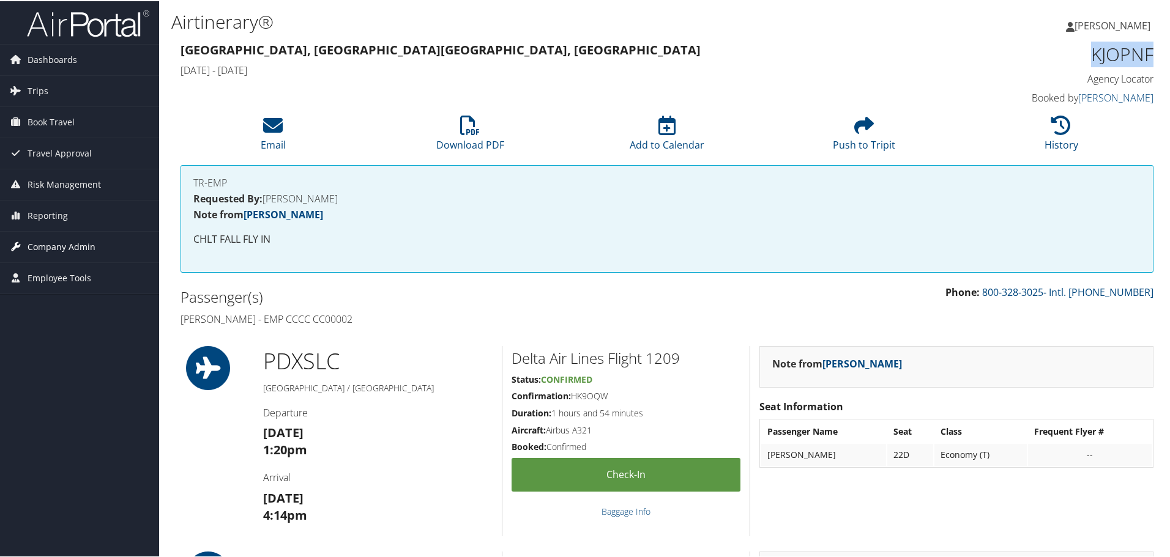
copy h1 "KJOPNF"
drag, startPoint x: 262, startPoint y: 321, endPoint x: 183, endPoint y: 320, distance: 79.5
click at [183, 320] on h4 "Margaret Shupe - EMP CCCC CC00002" at bounding box center [418, 317] width 477 height 13
copy h4 "Margaret Shupe"
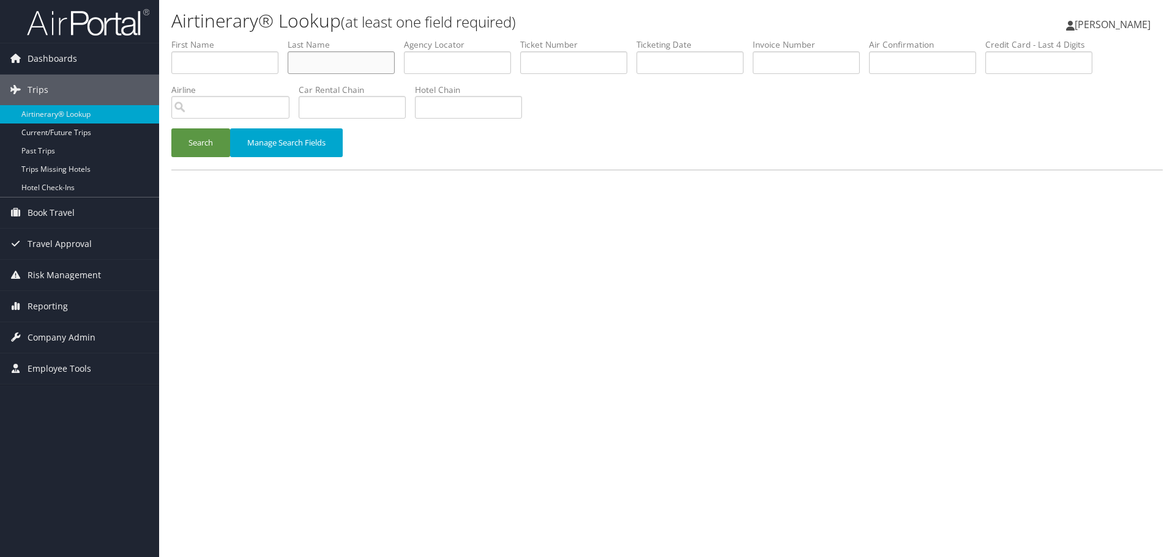
click at [308, 60] on input "text" at bounding box center [341, 62] width 107 height 23
paste input "Shrime"
type input "Shrime"
click at [665, 61] on input "text" at bounding box center [689, 62] width 107 height 23
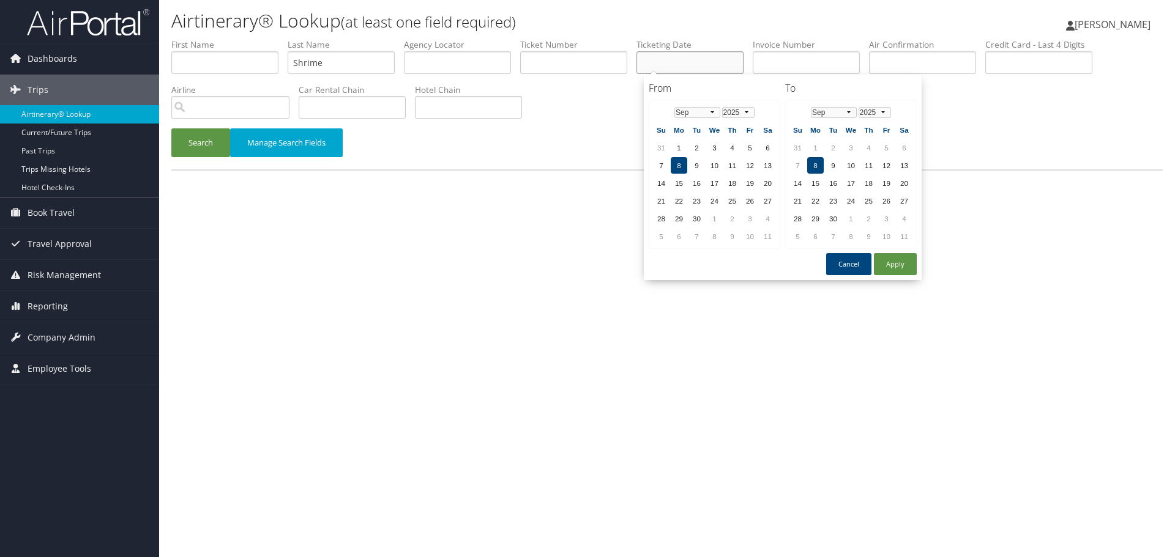
paste input "08/11/2025"
type input "08/11/2025"
click at [209, 147] on button "Search" at bounding box center [200, 142] width 59 height 29
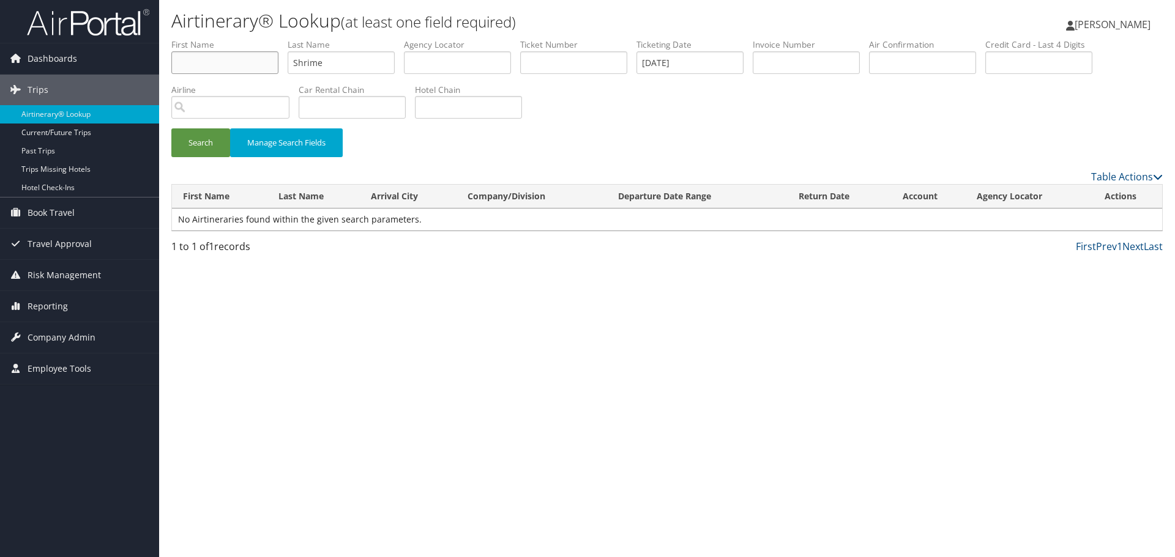
click at [242, 61] on input "text" at bounding box center [224, 62] width 107 height 23
type input "MARK"
click at [669, 62] on input "08/11/2025" at bounding box center [689, 62] width 107 height 23
click at [669, 64] on input "08/11/2025" at bounding box center [689, 62] width 107 height 23
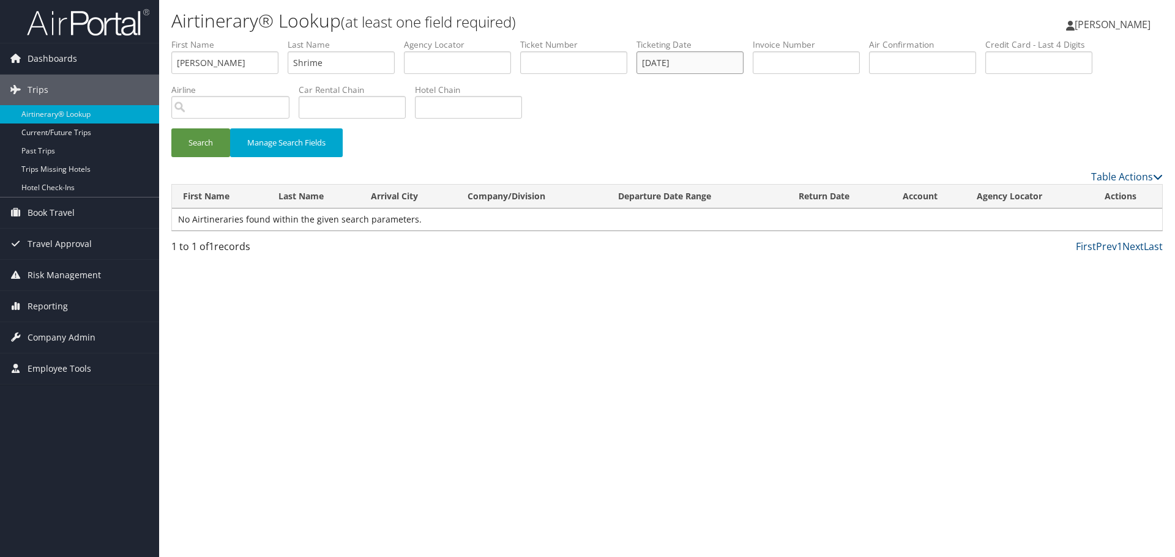
click at [669, 64] on input "08/11/2025" at bounding box center [689, 62] width 107 height 23
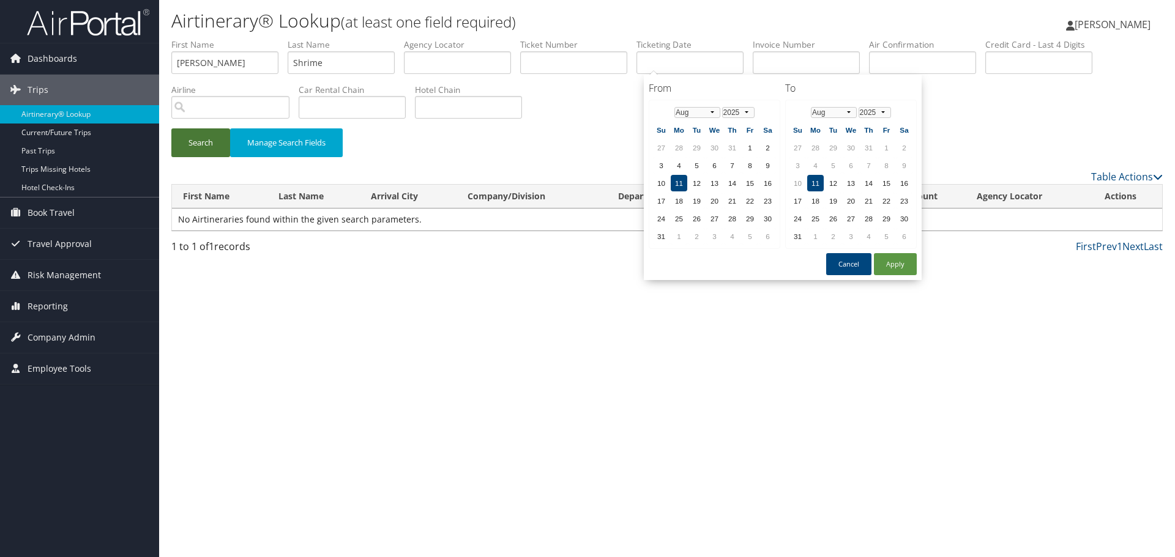
click at [195, 148] on button "Search" at bounding box center [200, 142] width 59 height 29
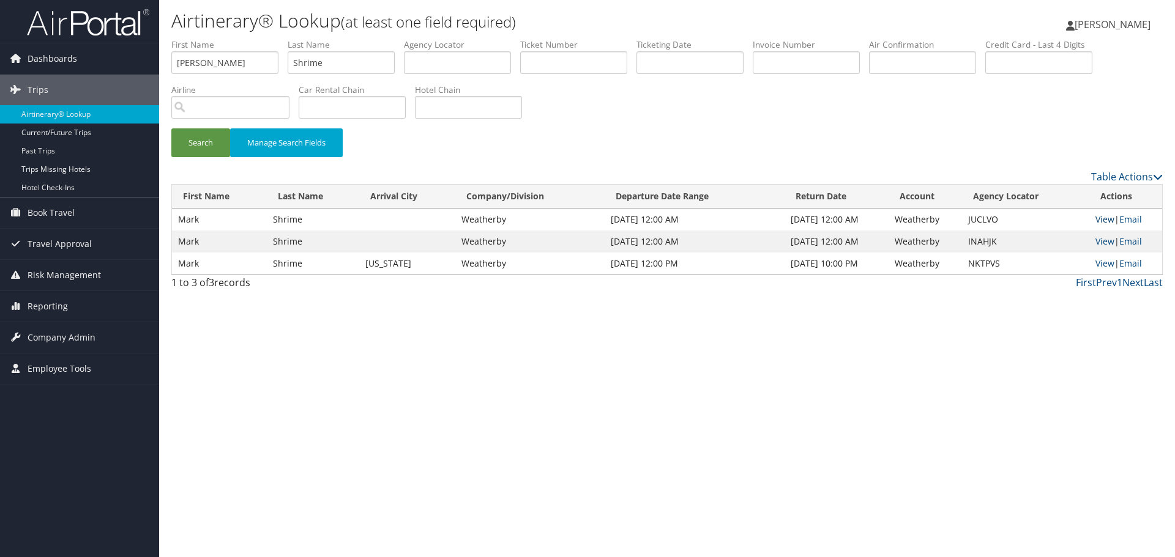
click at [1101, 218] on link "View" at bounding box center [1104, 220] width 19 height 12
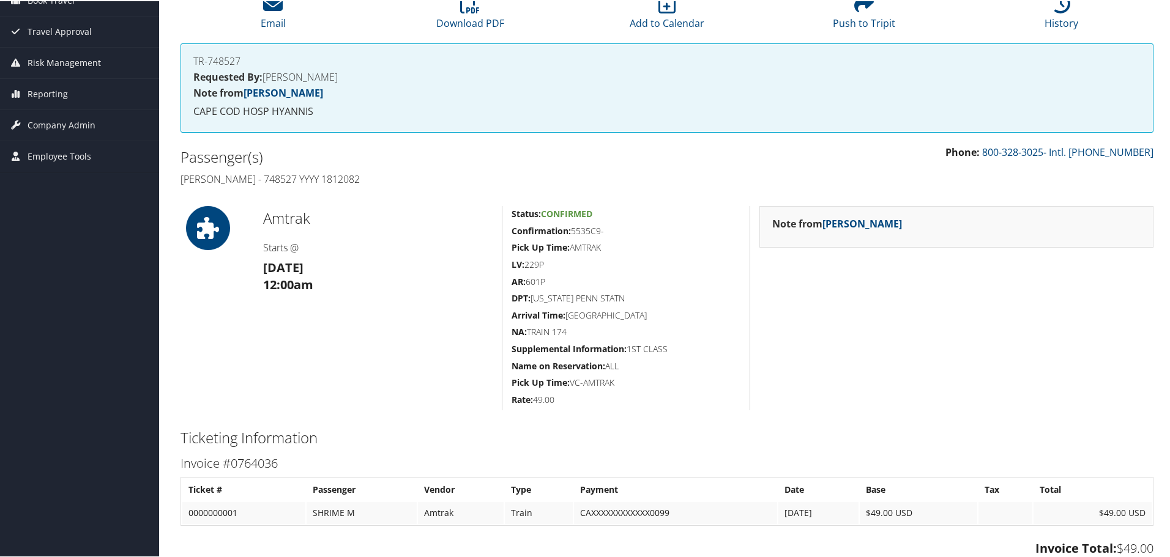
scroll to position [122, 0]
drag, startPoint x: 350, startPoint y: 180, endPoint x: 174, endPoint y: 182, distance: 175.6
click at [174, 182] on div "Passenger(s) Mark Shrime - 748527 YYYY 1812082" at bounding box center [419, 166] width 496 height 46
copy h4 "Mark Shrime - 748527 YYYY 1812082"
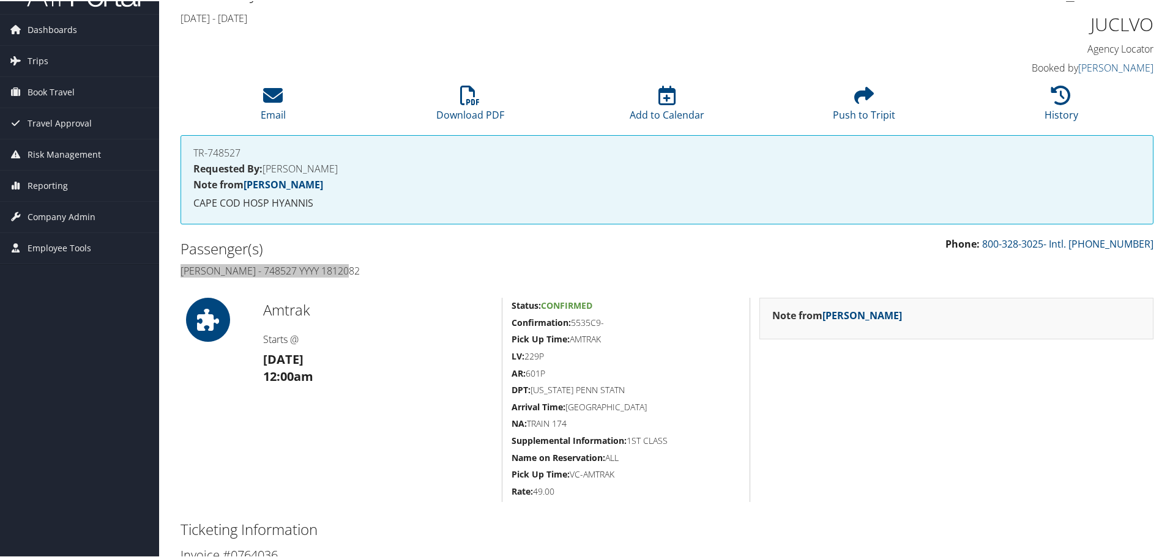
scroll to position [0, 0]
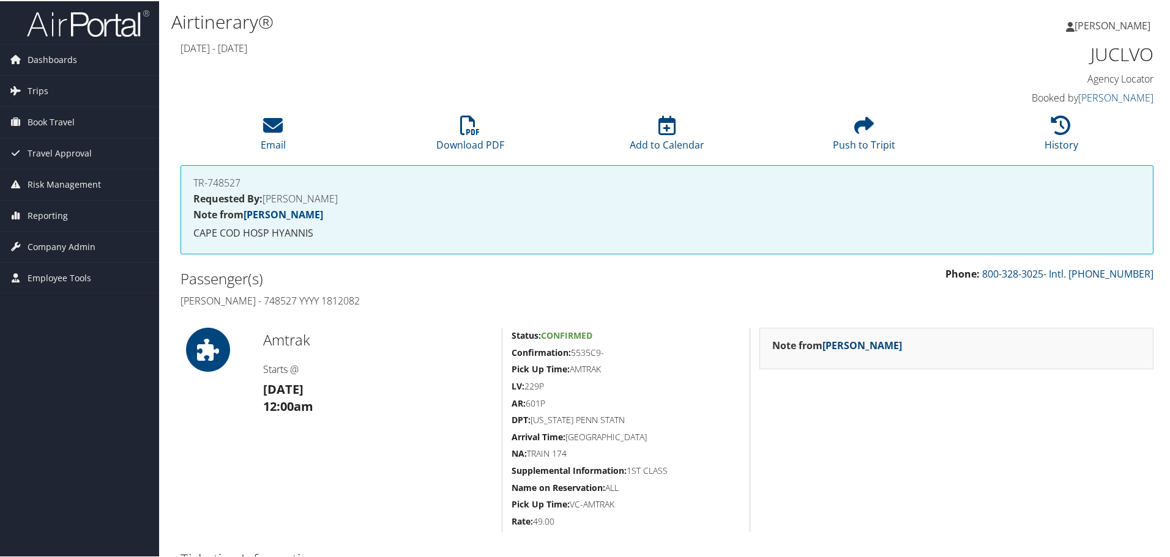
click at [1102, 51] on h1 "JUCLVO" at bounding box center [1038, 53] width 229 height 26
copy h1 "JUCLVO"
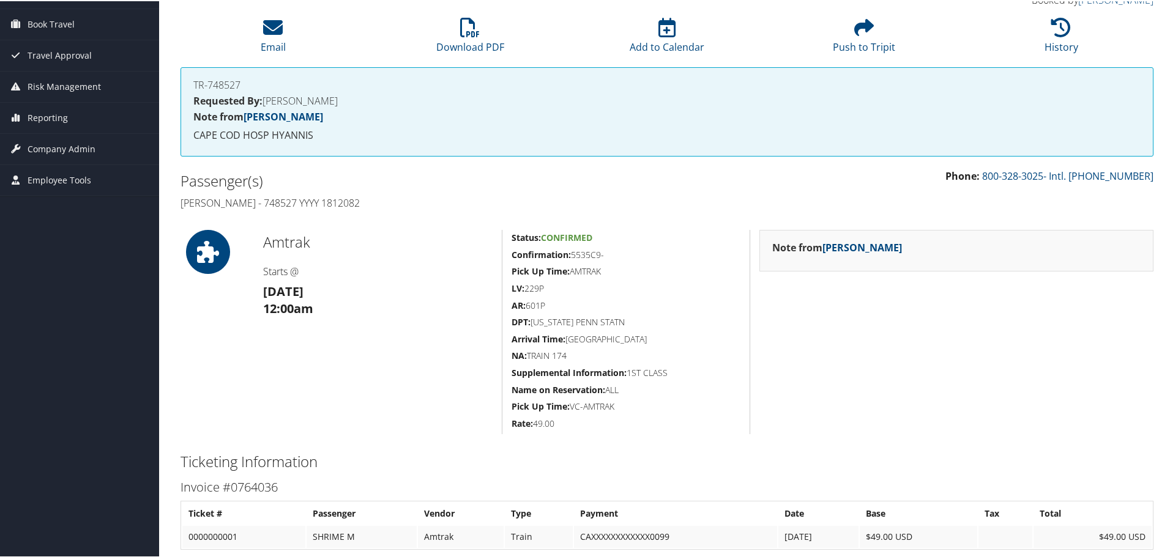
scroll to position [122, 0]
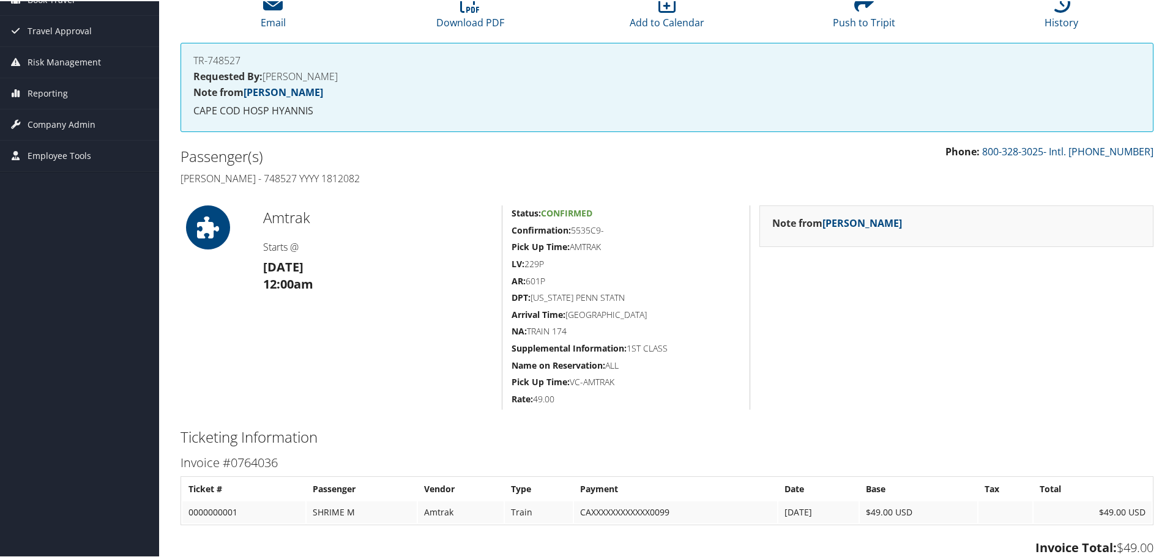
click at [272, 179] on h4 "Mark Shrime - 748527 YYYY 1812082" at bounding box center [418, 177] width 477 height 13
copy h4 "748527"
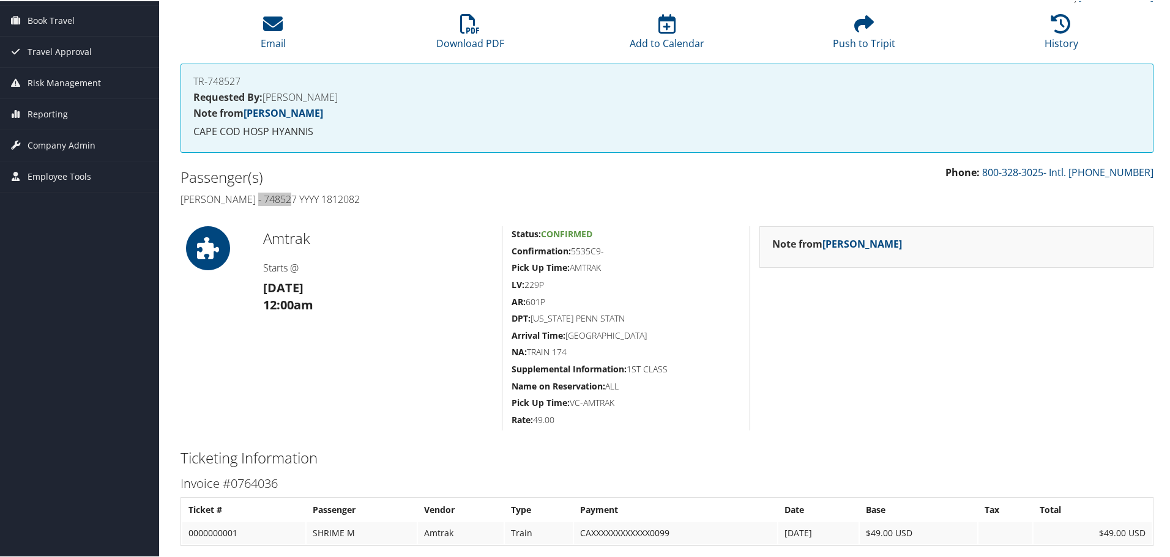
scroll to position [0, 0]
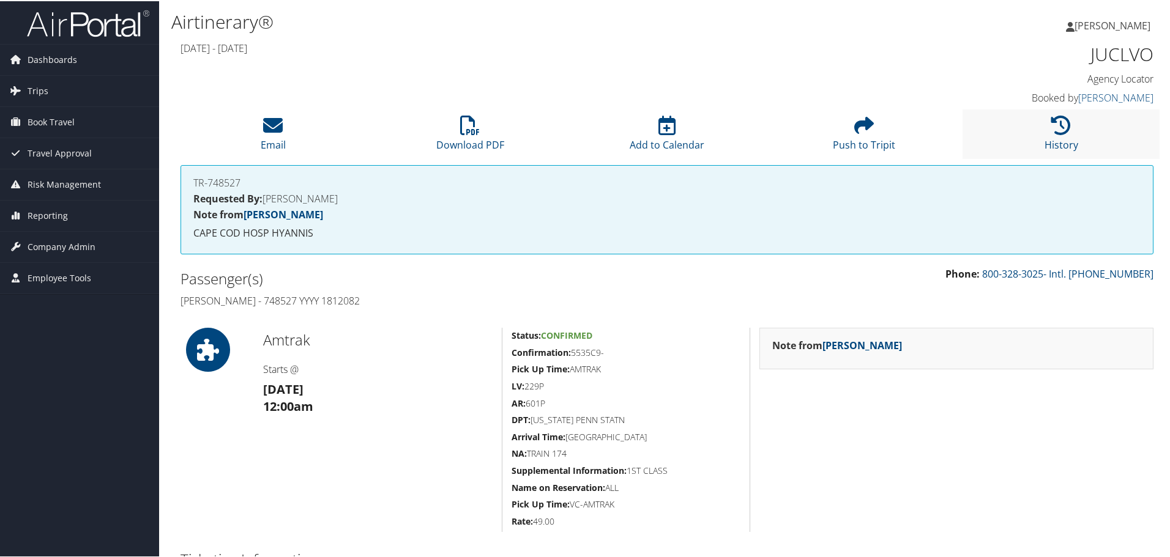
click at [1022, 136] on li "History" at bounding box center [1060, 133] width 197 height 50
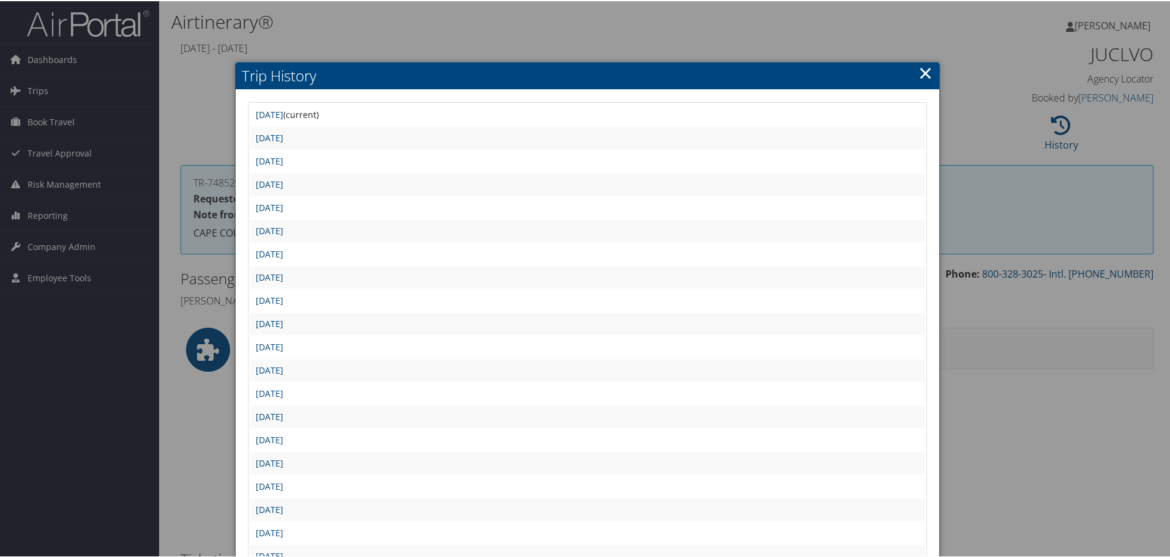
click at [920, 72] on link "×" at bounding box center [925, 71] width 14 height 24
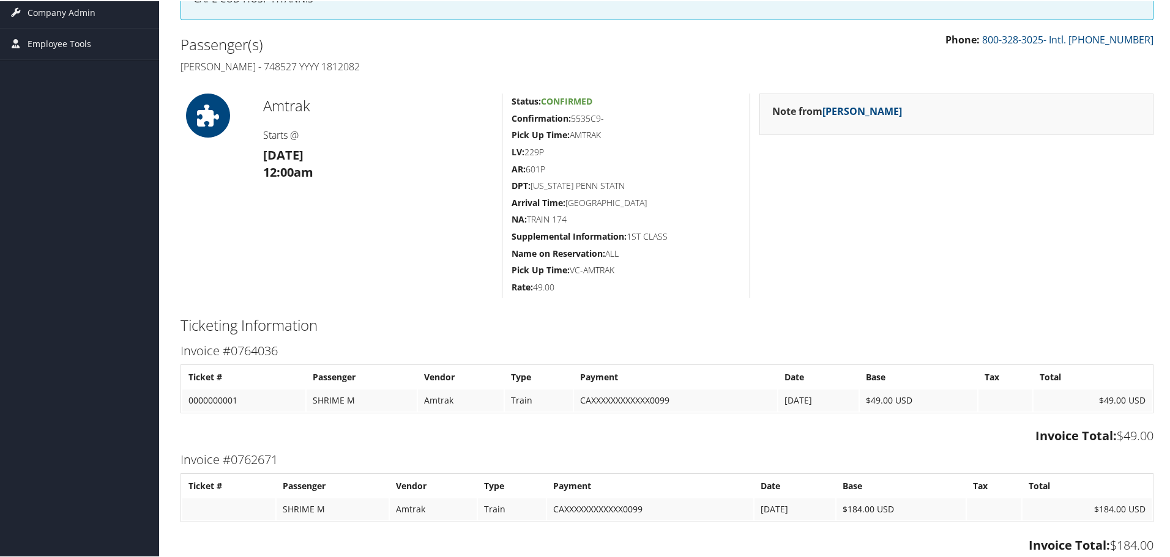
scroll to position [245, 0]
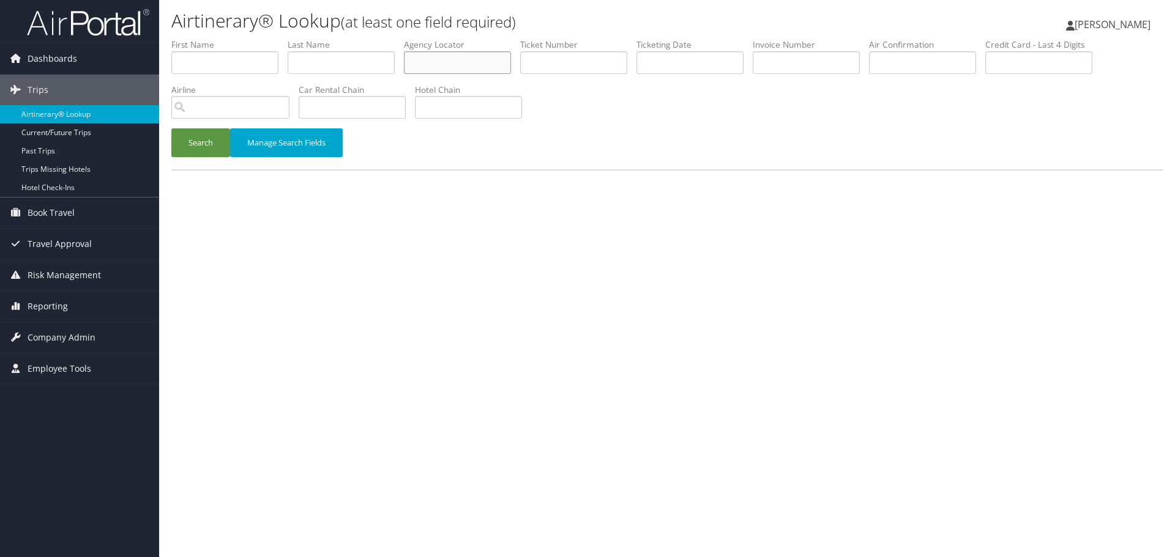
click at [431, 61] on input "text" at bounding box center [457, 62] width 107 height 23
paste input "JUCLVO"
type input "JUCLVO"
click at [184, 145] on button "Search" at bounding box center [200, 142] width 59 height 29
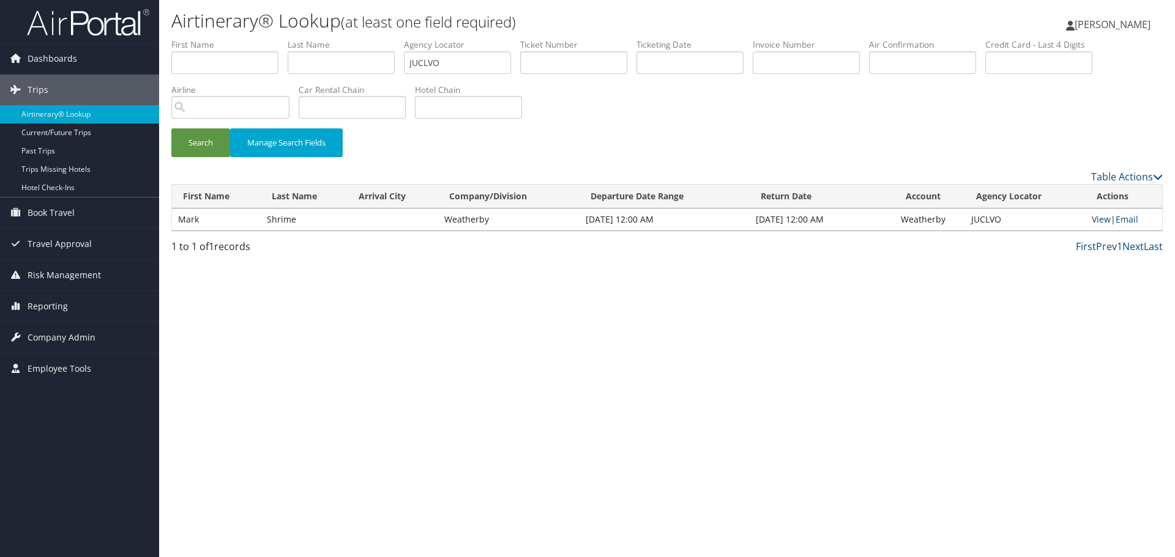
click at [1095, 218] on link "View" at bounding box center [1100, 220] width 19 height 12
click at [84, 114] on link "Airtinerary® Lookup" at bounding box center [79, 114] width 159 height 18
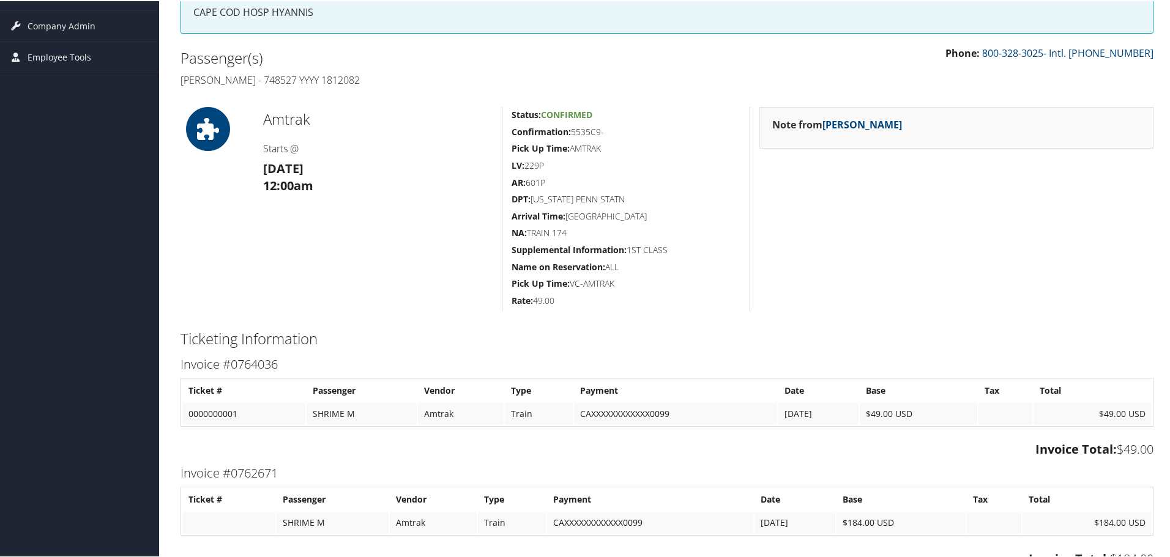
scroll to position [245, 0]
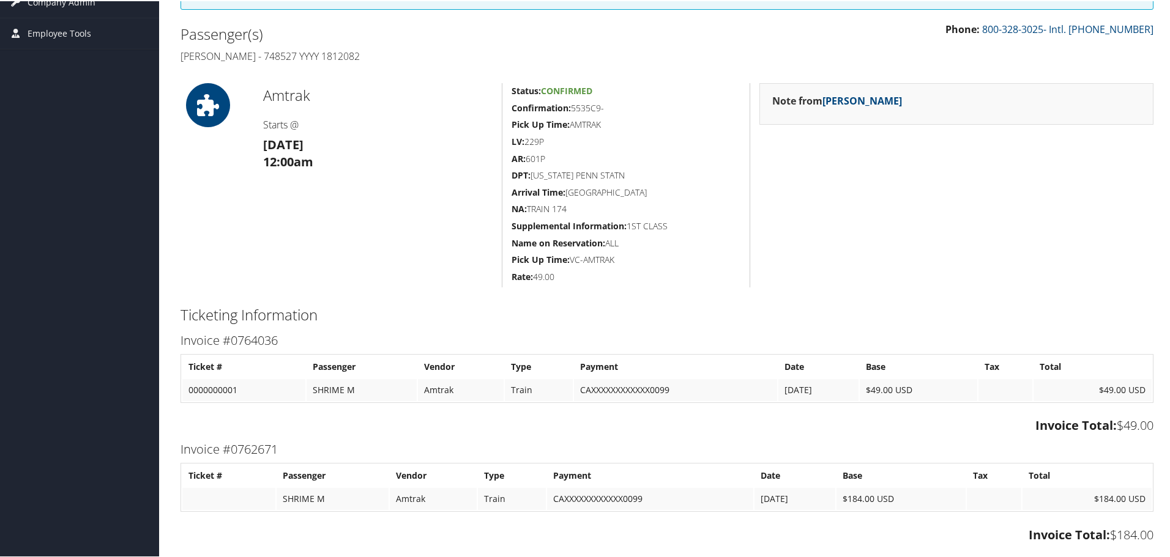
click at [263, 60] on h4 "[PERSON_NAME] - 748527 YYYY 1812082" at bounding box center [418, 54] width 477 height 13
click at [263, 60] on h4 "Mark Shrime - 748527 YYYY 1812082" at bounding box center [418, 54] width 477 height 13
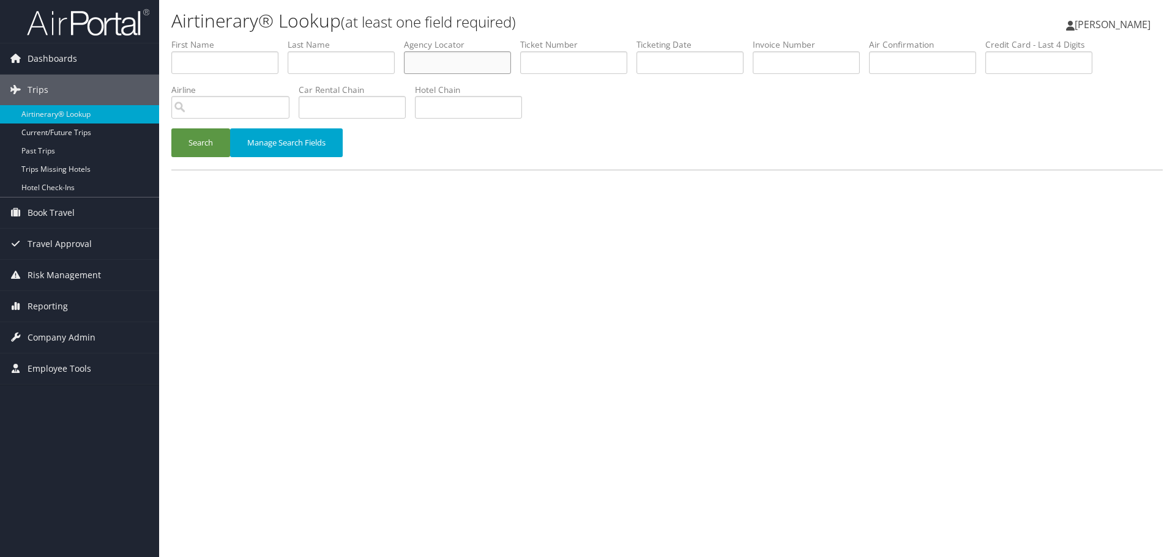
click at [446, 65] on input "text" at bounding box center [457, 62] width 107 height 23
paste input "AWERTC"
type input "AWERTC"
click at [193, 143] on button "Search" at bounding box center [200, 142] width 59 height 29
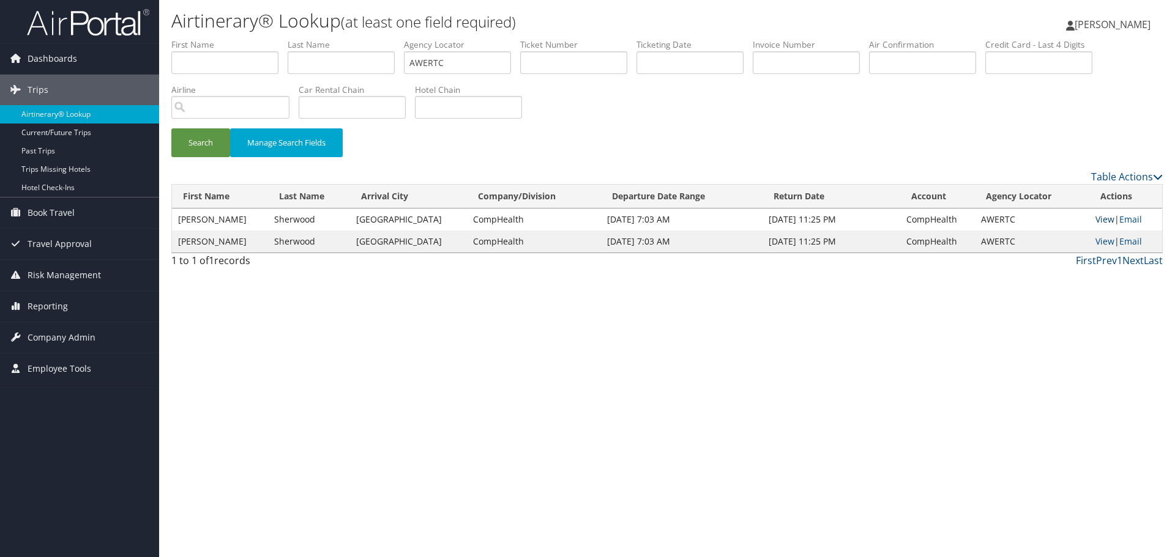
click at [1096, 218] on link "View" at bounding box center [1104, 220] width 19 height 12
click at [94, 116] on link "Airtinerary® Lookup" at bounding box center [79, 114] width 159 height 18
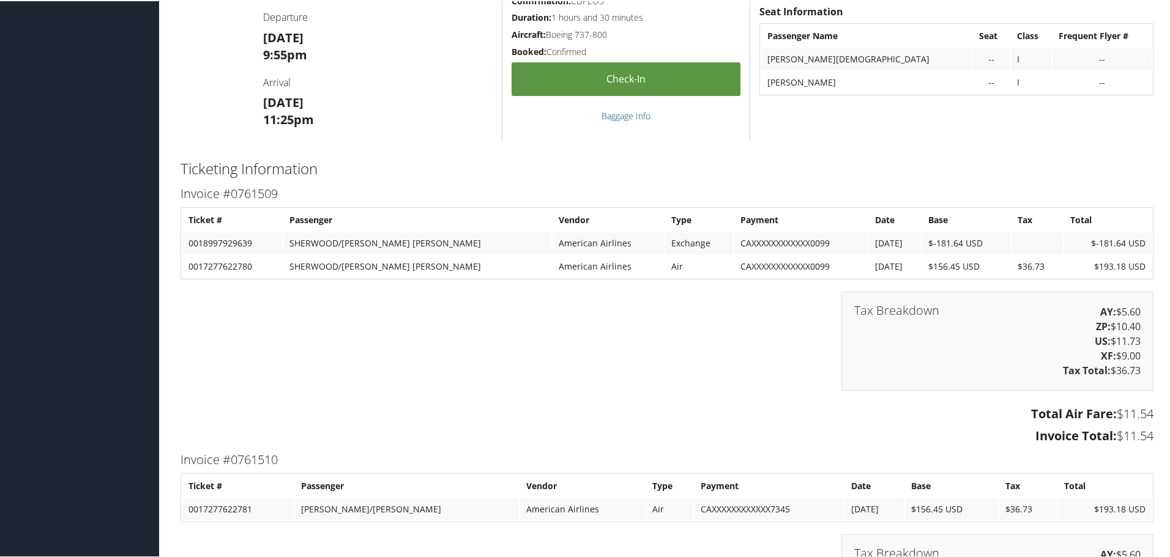
scroll to position [1224, 0]
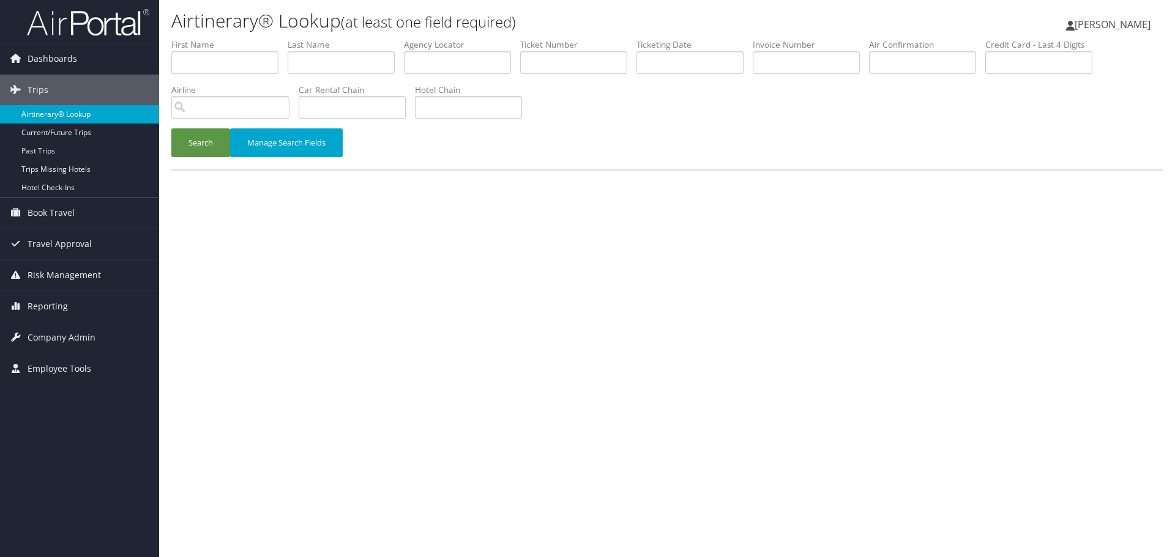
click at [96, 114] on link "Airtinerary® Lookup" at bounding box center [79, 114] width 159 height 18
click at [76, 111] on link "Airtinerary® Lookup" at bounding box center [79, 114] width 159 height 18
click at [76, 117] on link "Airtinerary® Lookup" at bounding box center [79, 114] width 159 height 18
click at [65, 118] on link "Airtinerary® Lookup" at bounding box center [79, 114] width 159 height 18
click at [325, 69] on input "text" at bounding box center [341, 62] width 107 height 23
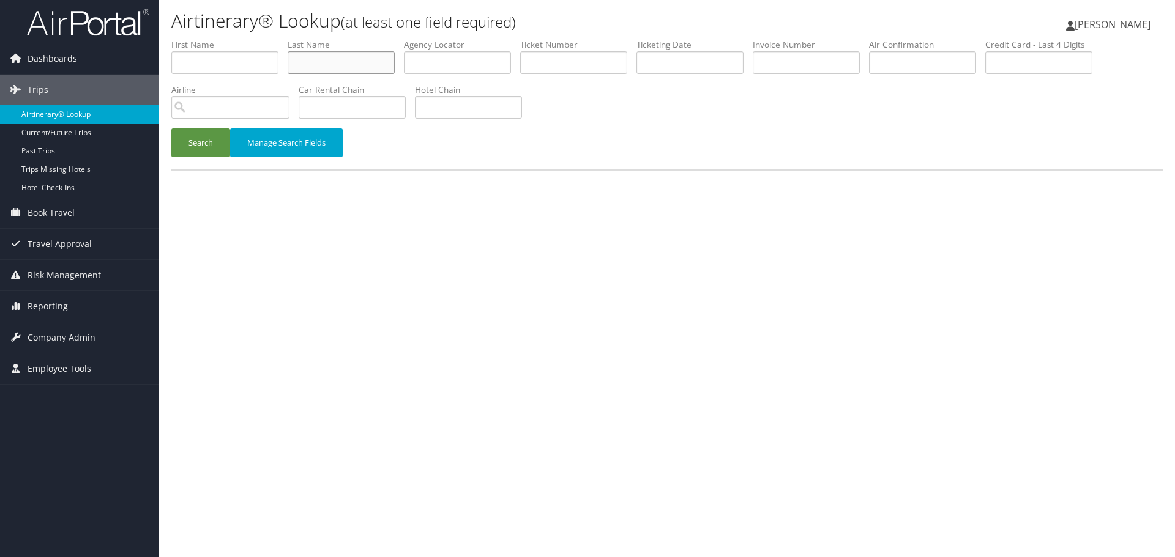
paste input "Shelton"
type input "Shelton"
click at [676, 62] on input "text" at bounding box center [689, 62] width 107 height 23
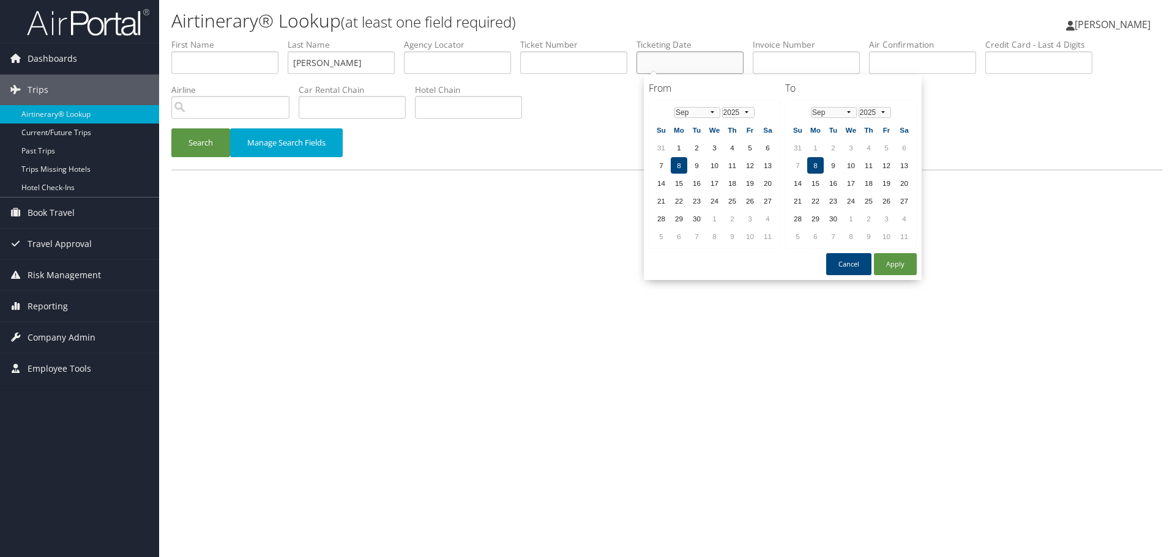
paste input "08/08/2025"
type input "08/08/2025"
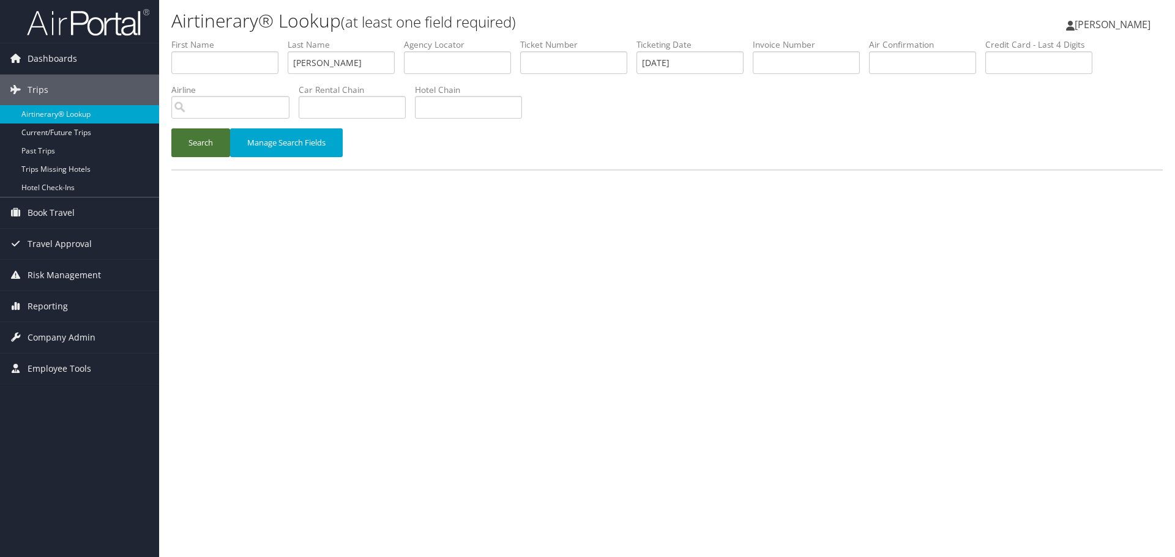
drag, startPoint x: 192, startPoint y: 143, endPoint x: 203, endPoint y: 165, distance: 24.6
click at [192, 142] on button "Search" at bounding box center [200, 142] width 59 height 29
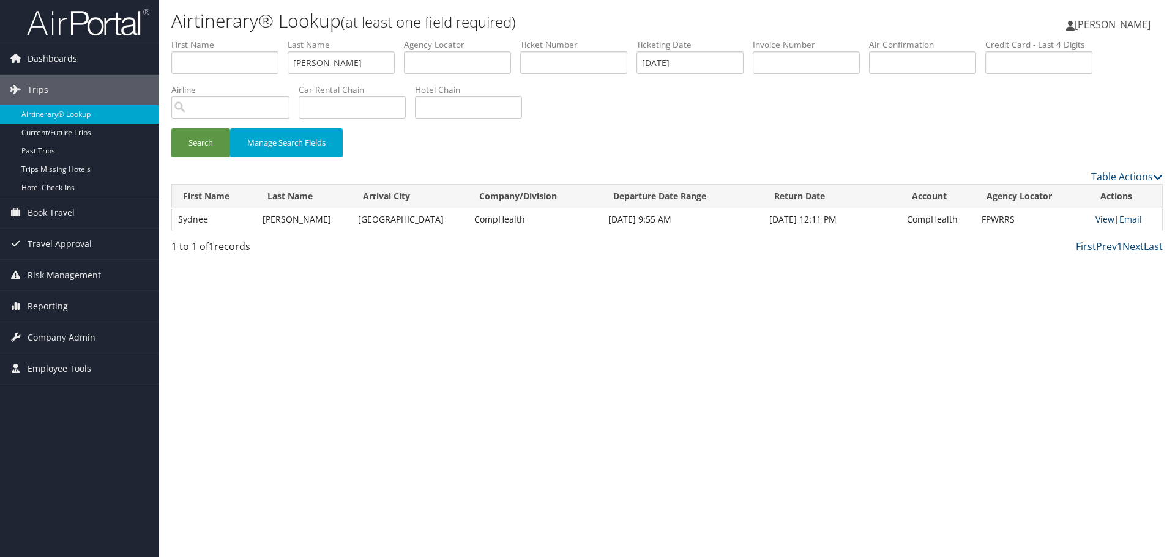
click at [1099, 220] on link "View" at bounding box center [1104, 220] width 19 height 12
click at [61, 114] on link "Airtinerary® Lookup" at bounding box center [79, 114] width 159 height 18
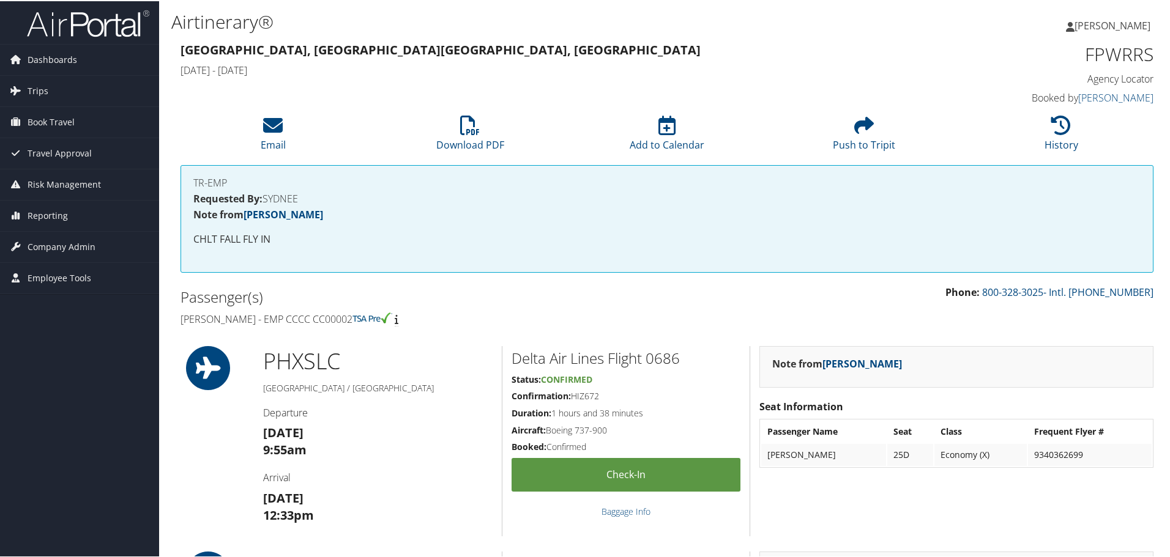
drag, startPoint x: 359, startPoint y: 319, endPoint x: 318, endPoint y: 320, distance: 41.0
click at [318, 320] on h4 "Sydnee Shelton - EMP CCCC CC00002" at bounding box center [418, 317] width 477 height 13
copy h4 "CC00002"
click at [1121, 56] on h1 "FPWRRS" at bounding box center [1038, 53] width 229 height 26
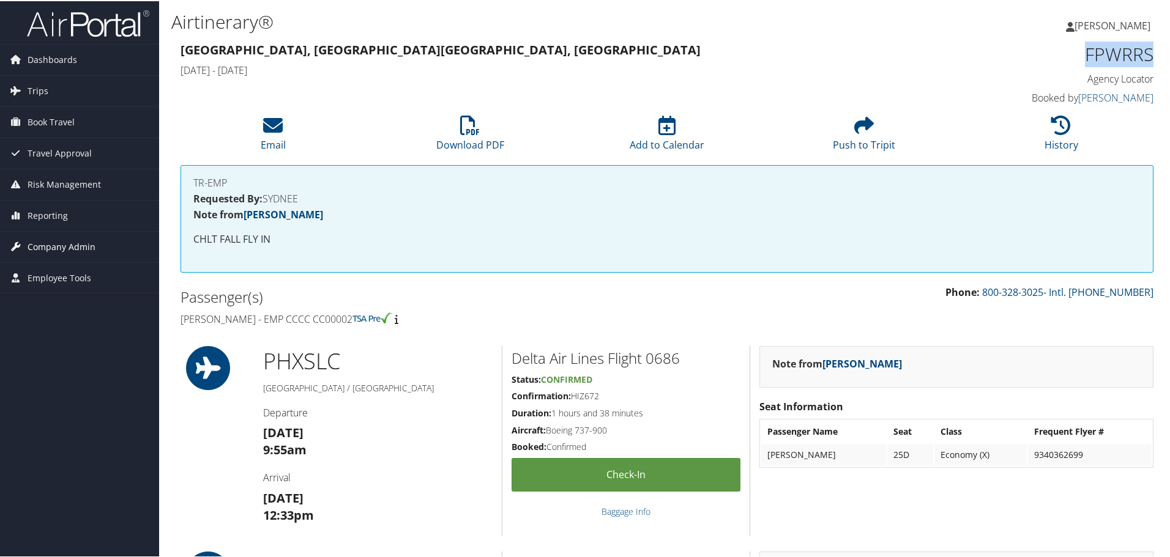
copy h1 "FPWRRS"
drag, startPoint x: 260, startPoint y: 319, endPoint x: 171, endPoint y: 320, distance: 89.3
copy h4 "Sydnee Shelton"
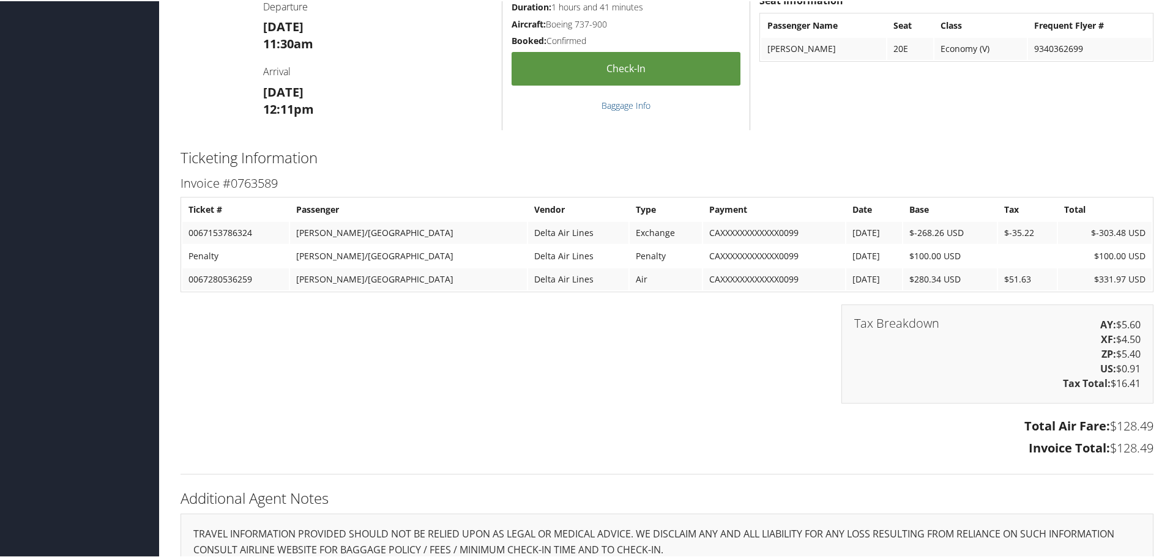
scroll to position [857, 0]
click at [453, 400] on div "Tax Breakdown AY: $5.60 XF: $4.50 ZP: $5.40 US: $0.91 Tax Total: $16.41" at bounding box center [666, 358] width 991 height 111
